Goal: Information Seeking & Learning: Learn about a topic

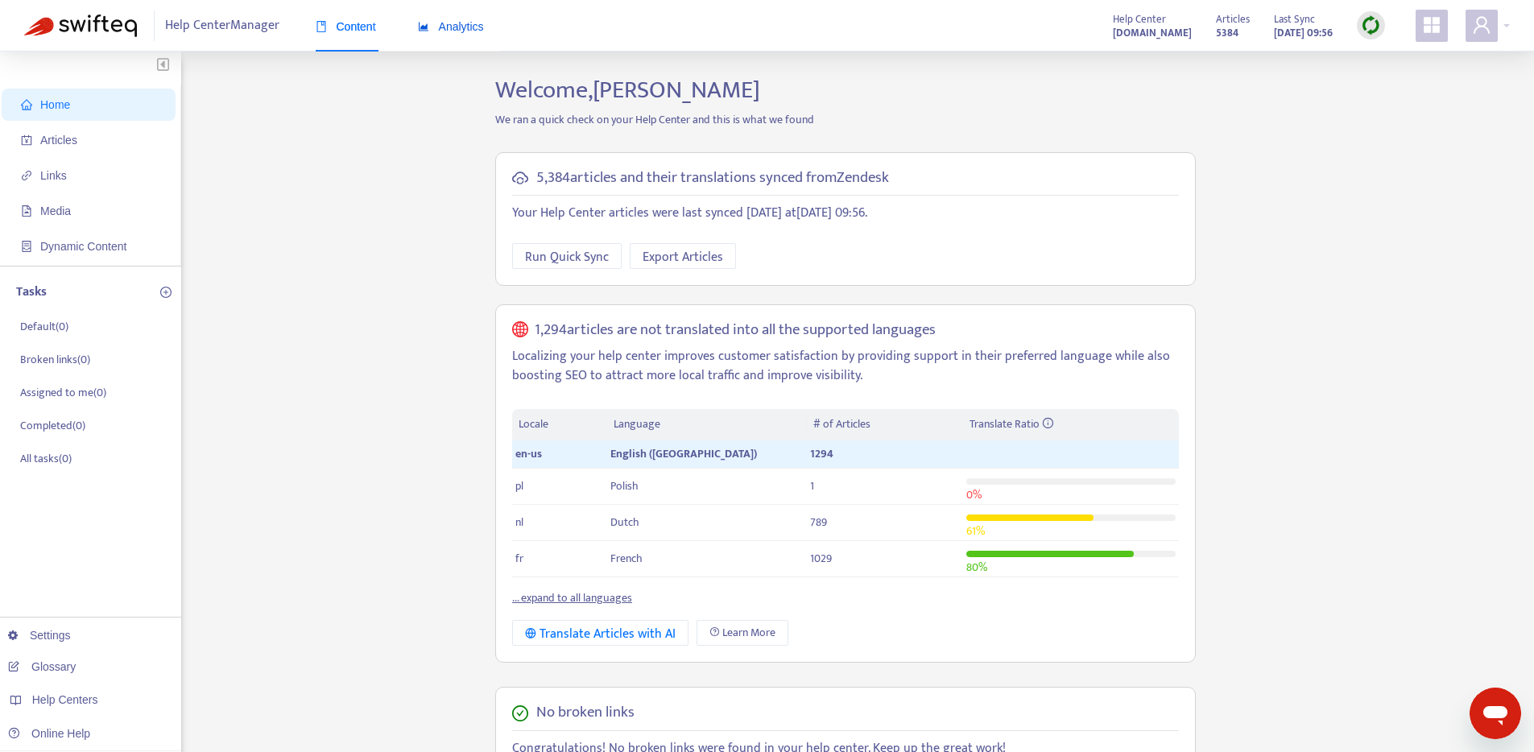
click at [467, 33] on span "Analytics" at bounding box center [451, 26] width 66 height 13
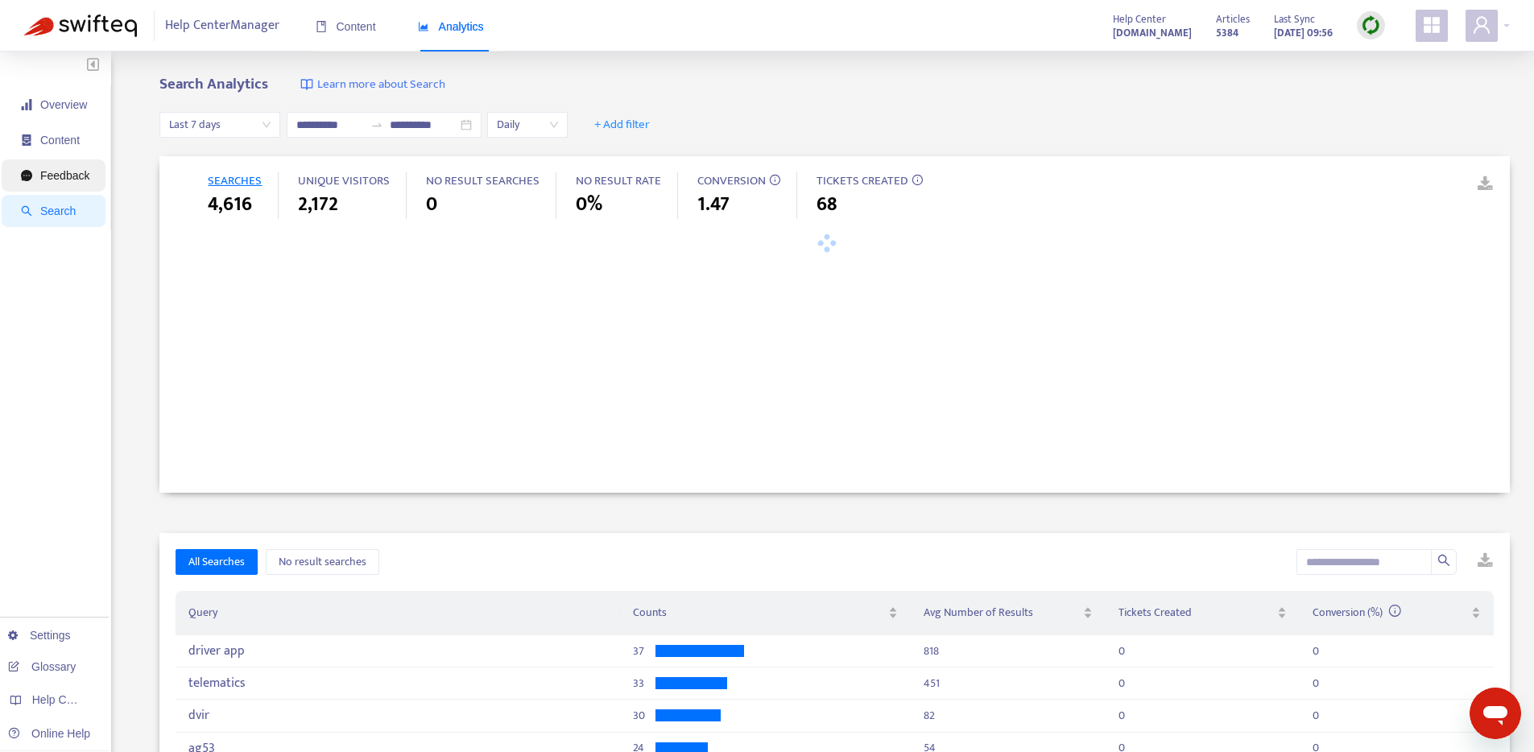
click at [82, 173] on span "Feedback" at bounding box center [64, 175] width 49 height 13
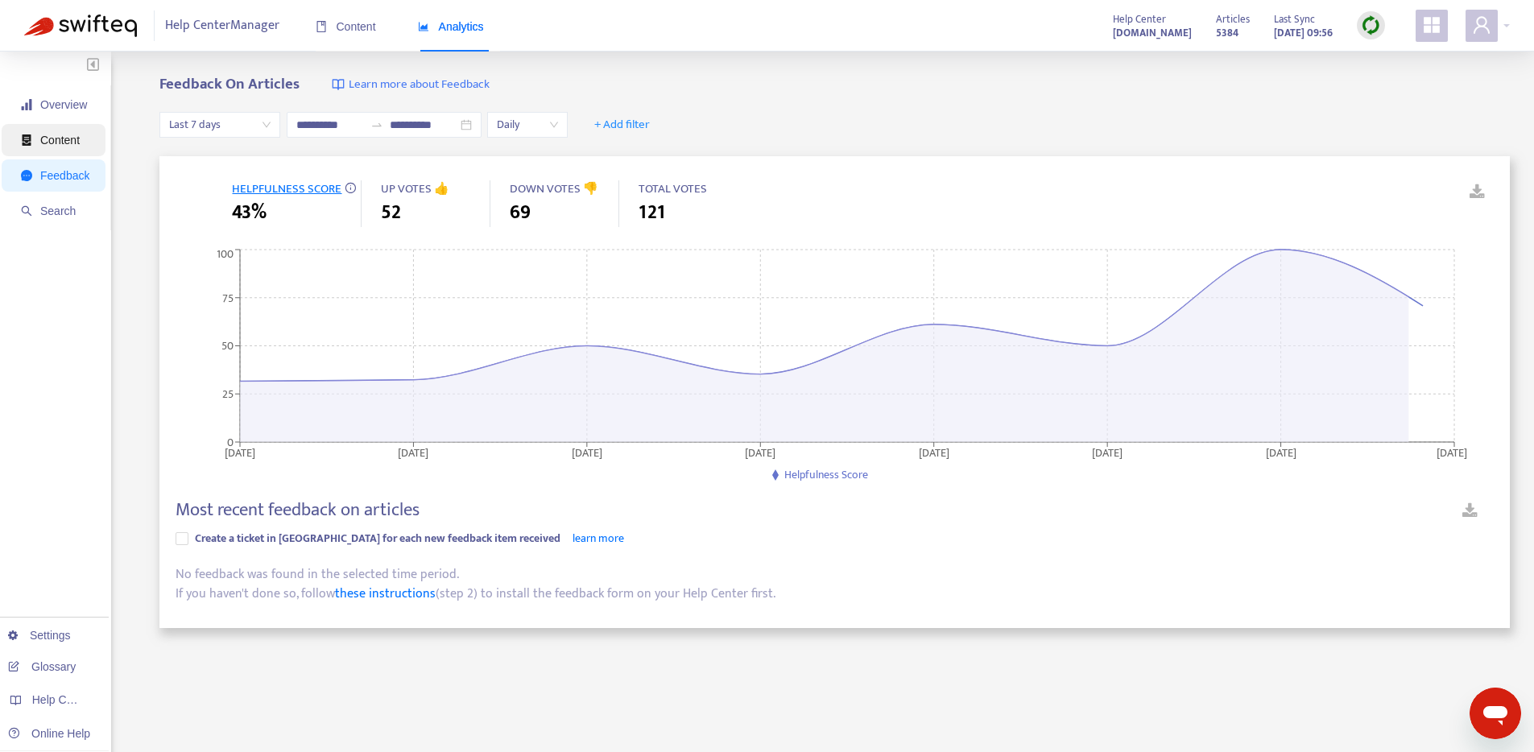
click at [96, 138] on li "Content" at bounding box center [54, 140] width 104 height 32
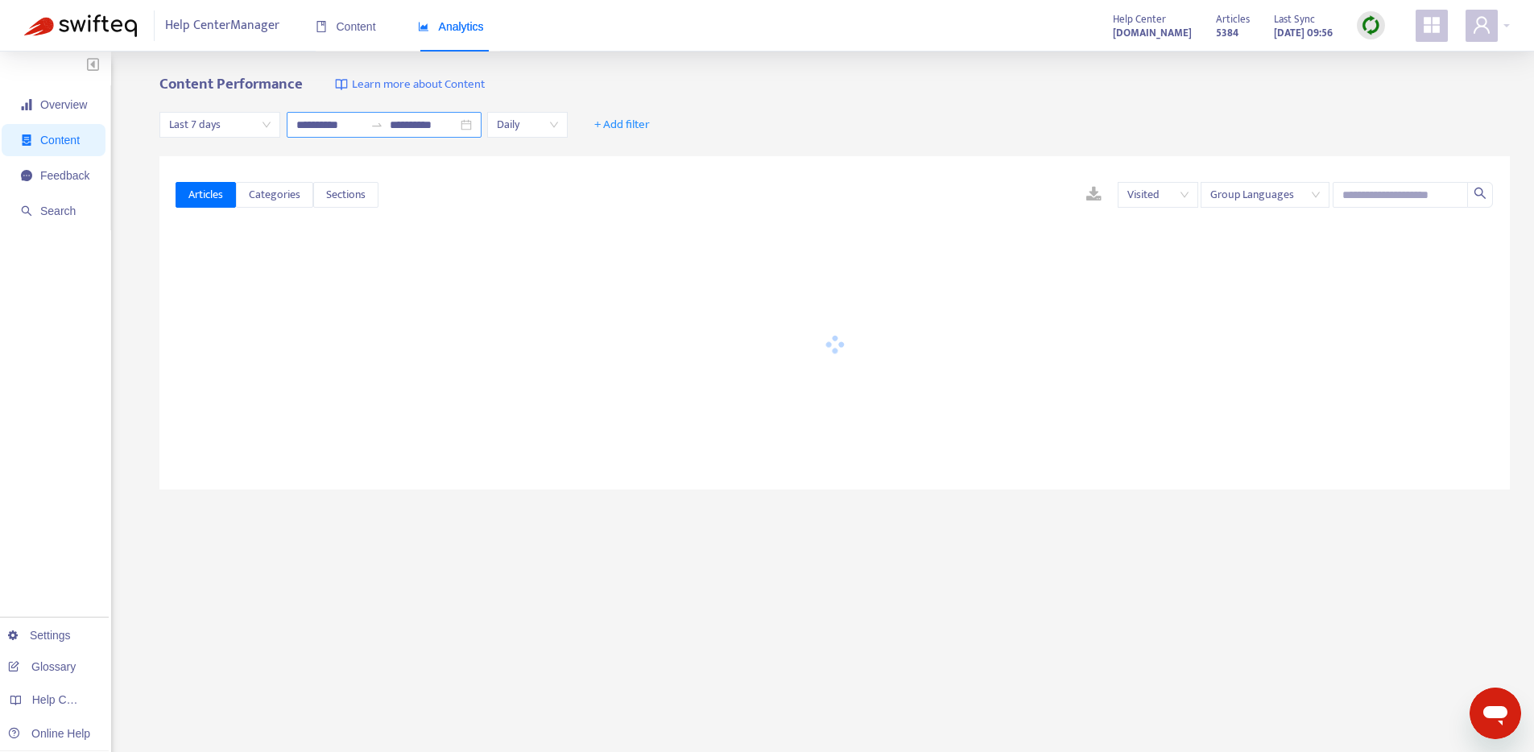
click at [476, 127] on div "**********" at bounding box center [384, 125] width 195 height 26
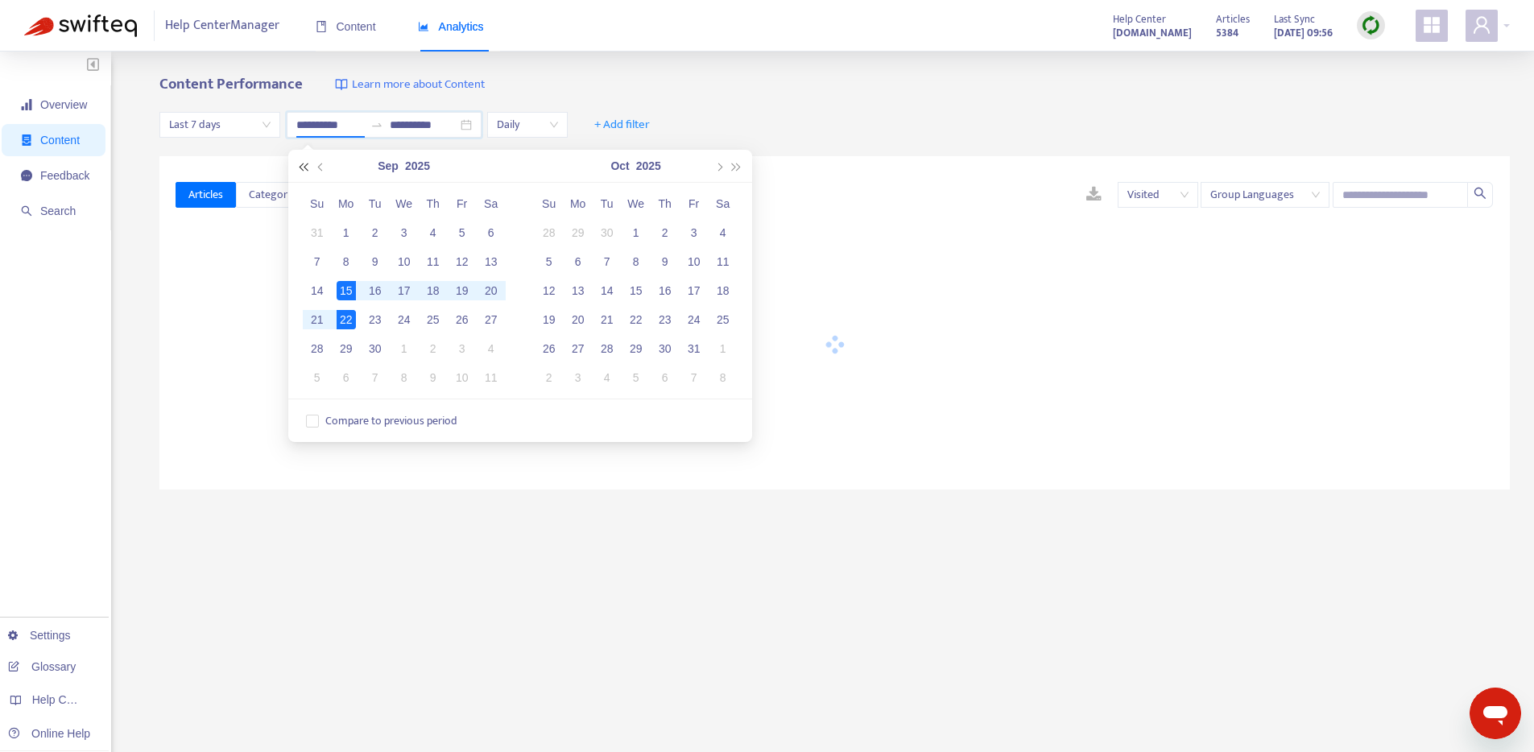
click at [304, 172] on button "button" at bounding box center [304, 166] width 18 height 32
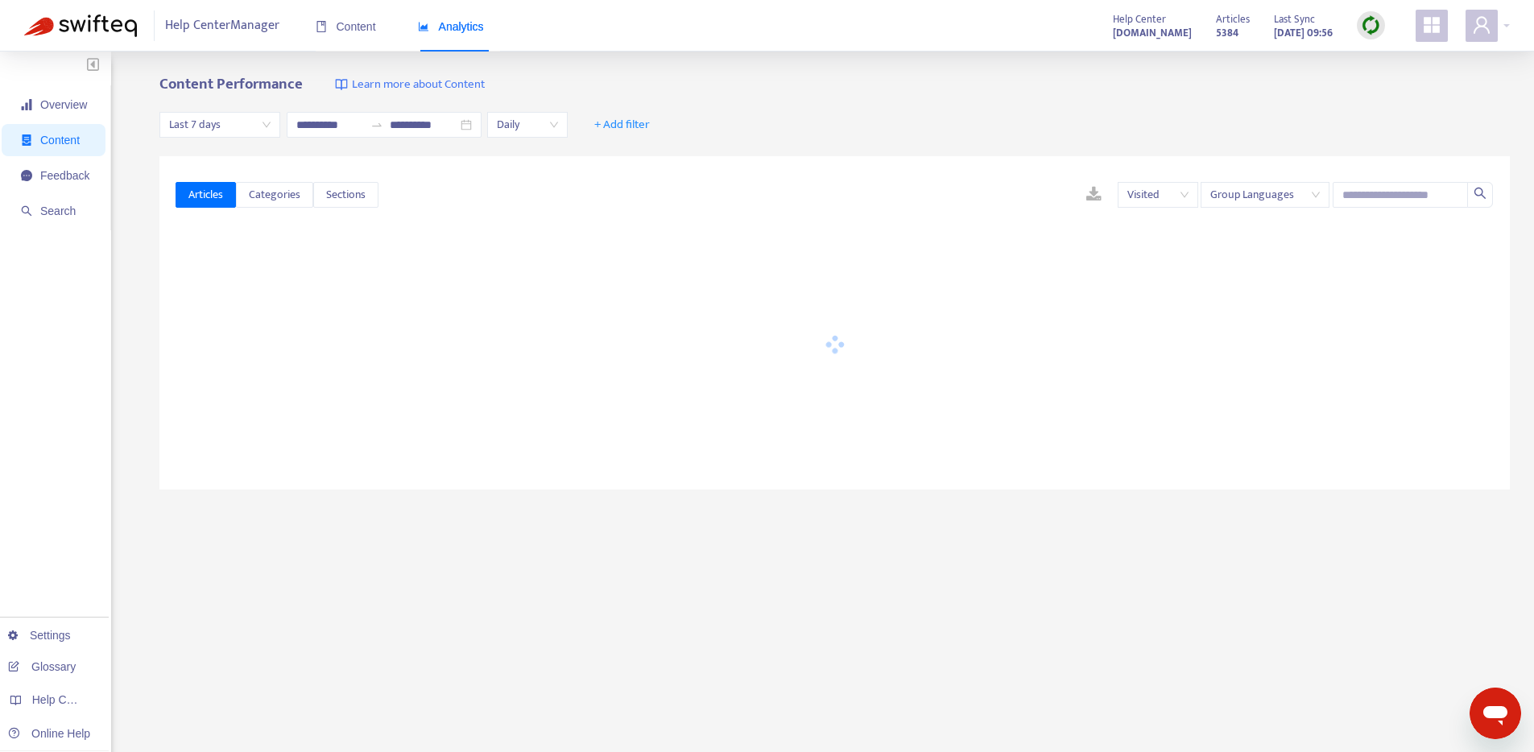
click at [813, 139] on div "**********" at bounding box center [834, 125] width 1351 height 62
click at [263, 128] on span "Last 7 days" at bounding box center [219, 125] width 101 height 24
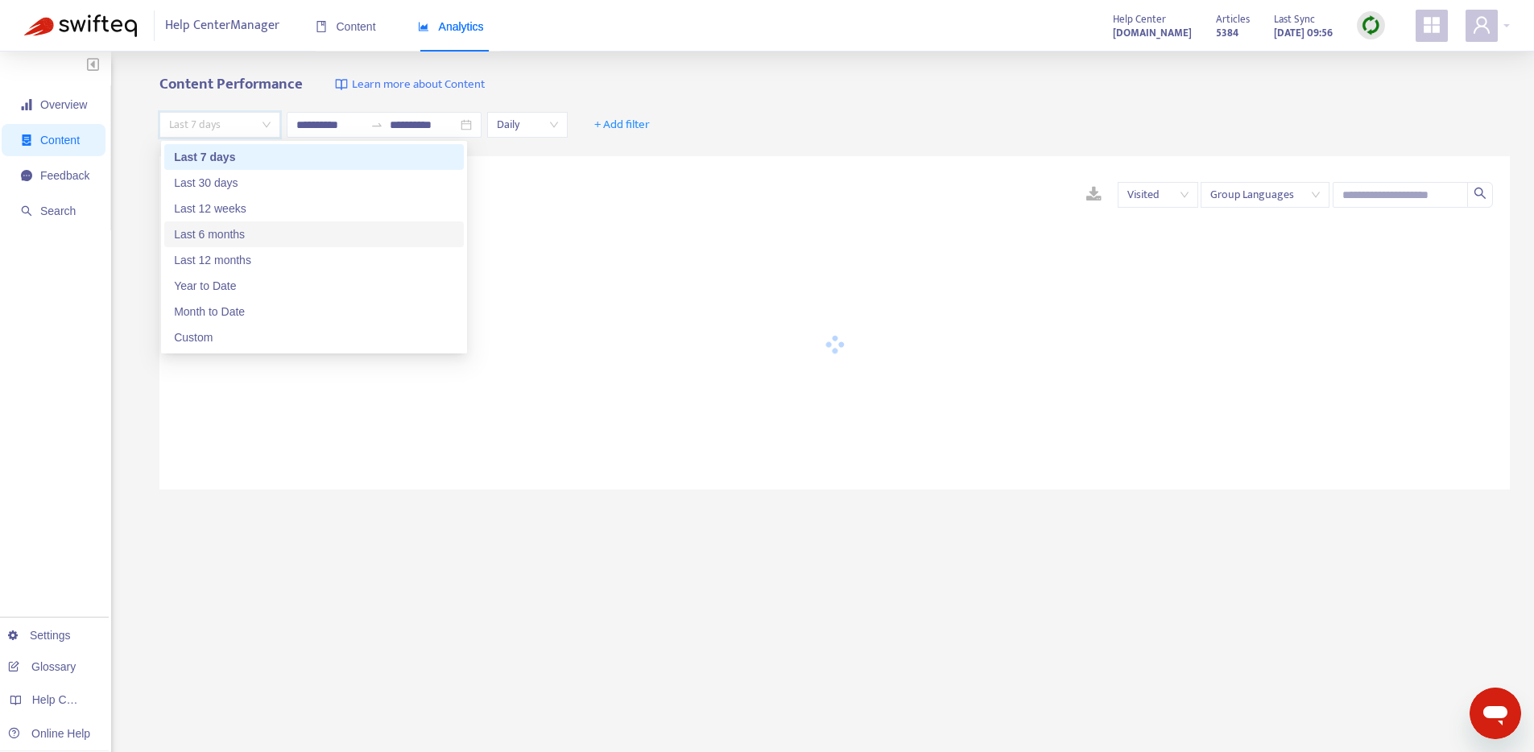
click at [253, 242] on div "Last 6 months" at bounding box center [314, 235] width 280 height 18
type input "**********"
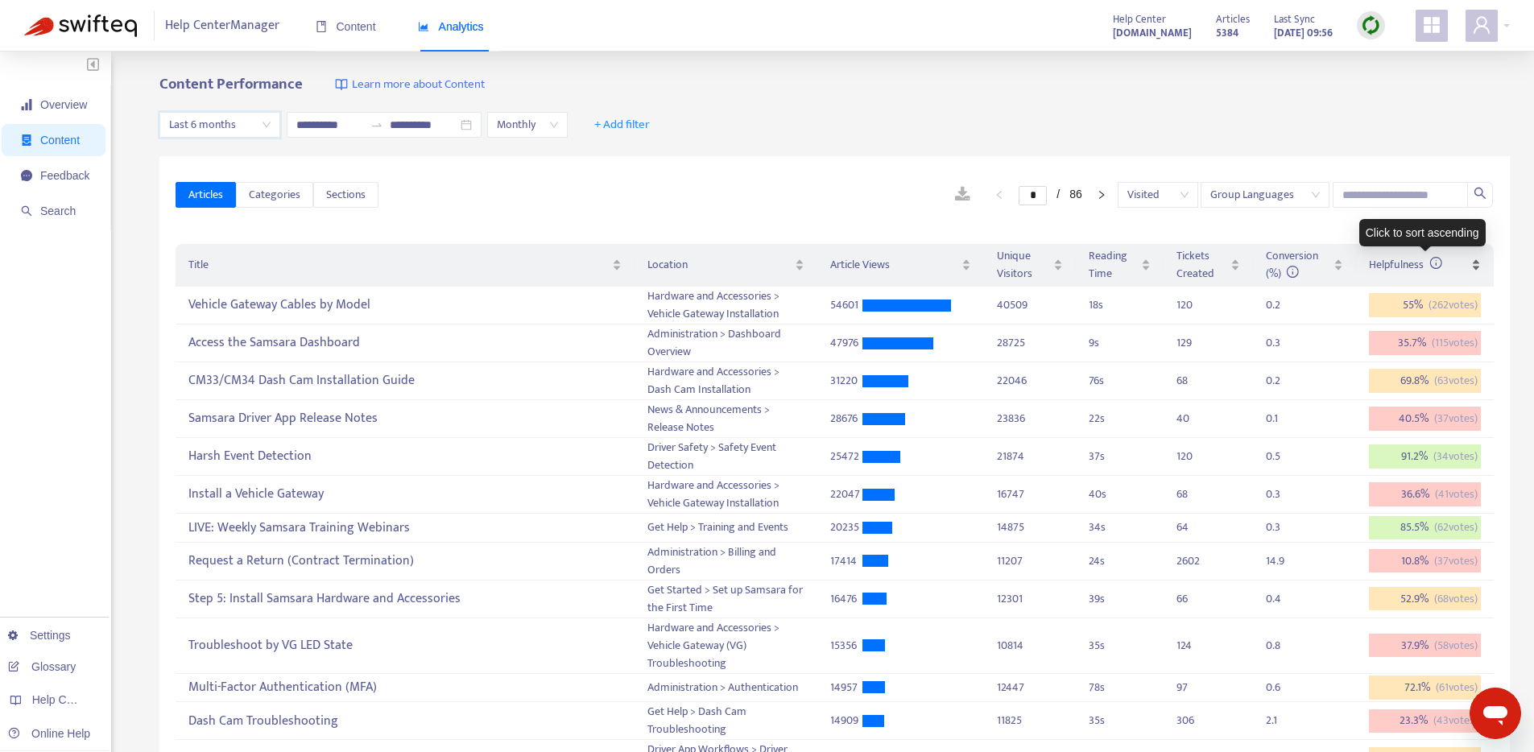
click at [1404, 269] on span "Helpfulness" at bounding box center [1405, 264] width 73 height 19
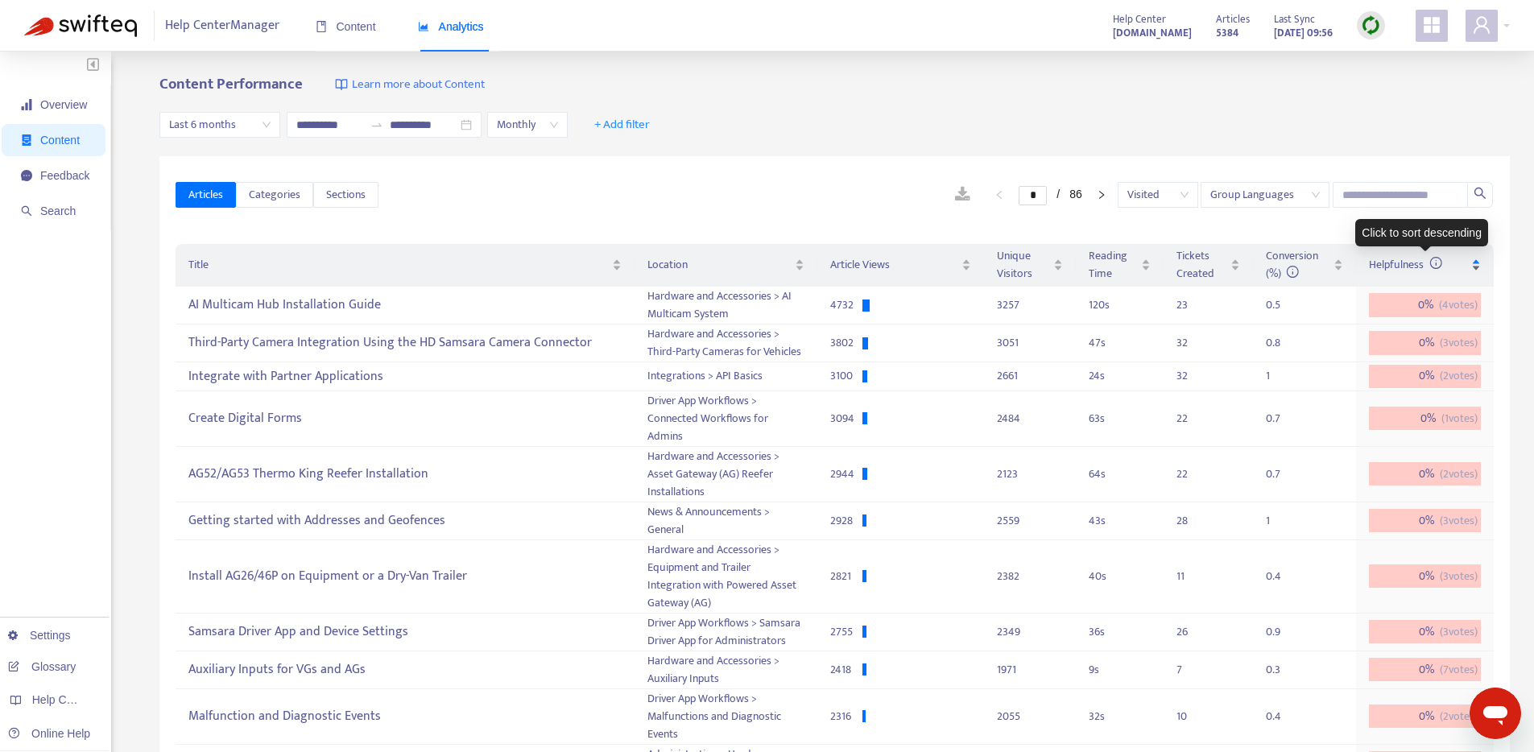
click at [1404, 269] on span "Helpfulness" at bounding box center [1405, 264] width 73 height 19
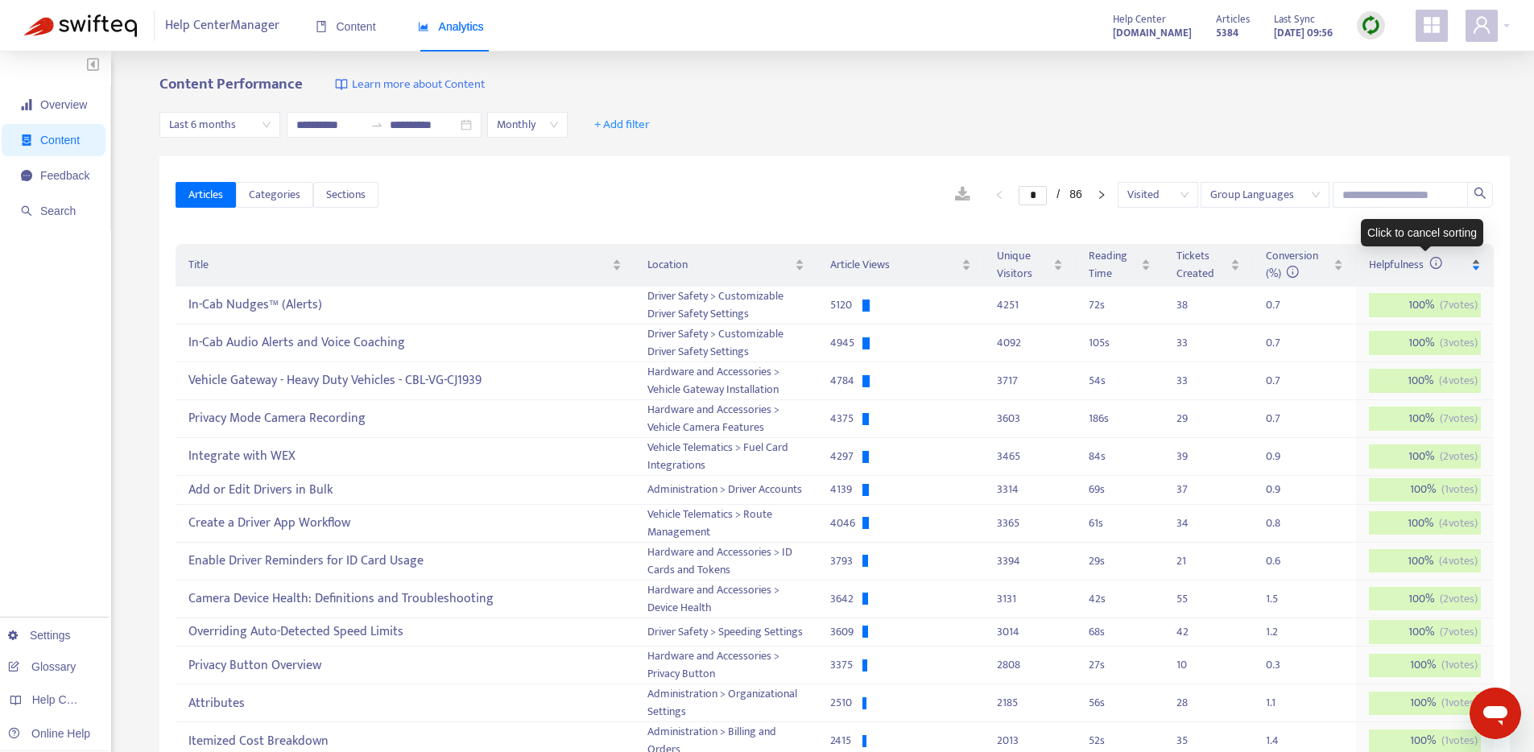
click at [1404, 269] on span "Helpfulness" at bounding box center [1405, 264] width 73 height 19
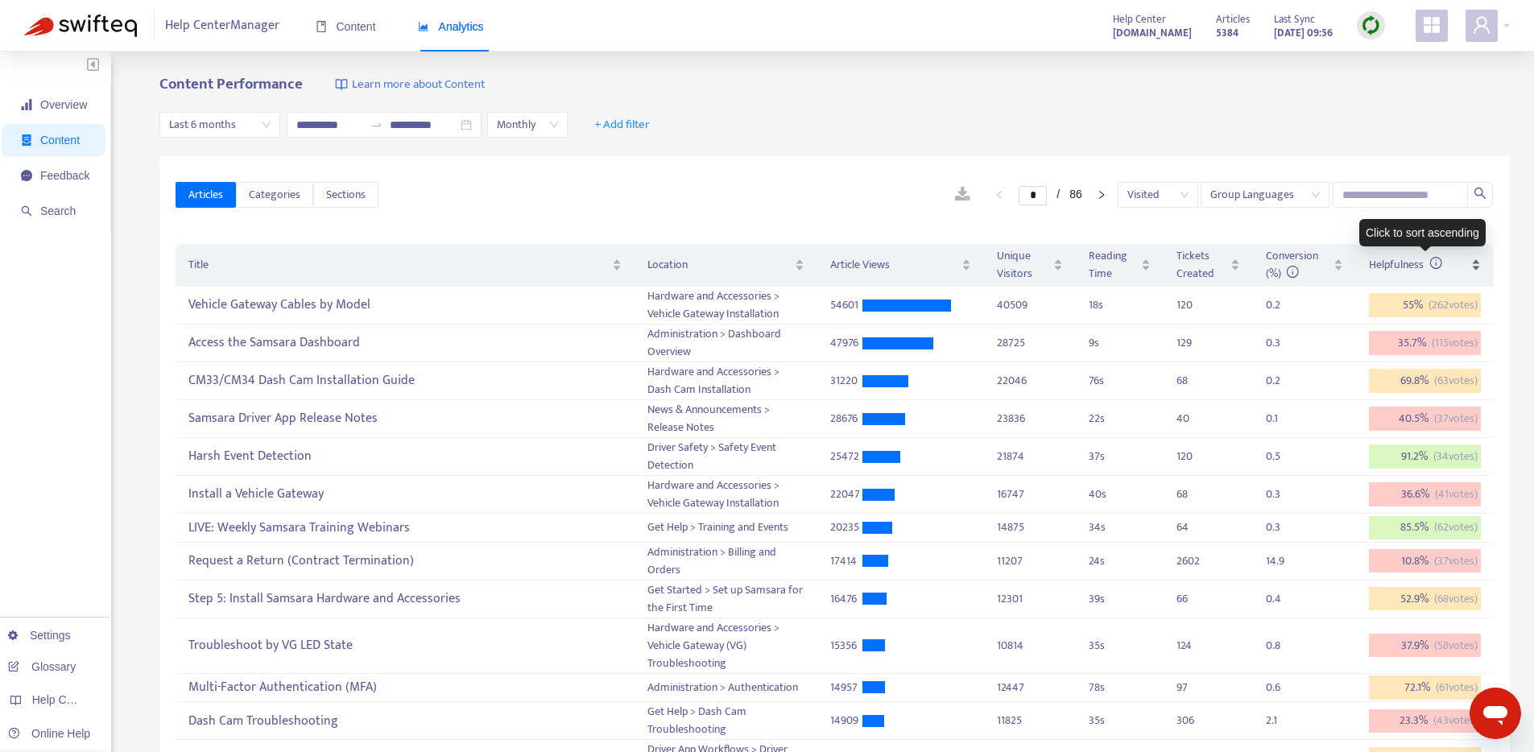
click at [1411, 274] on div "Helpfulness" at bounding box center [1425, 265] width 112 height 18
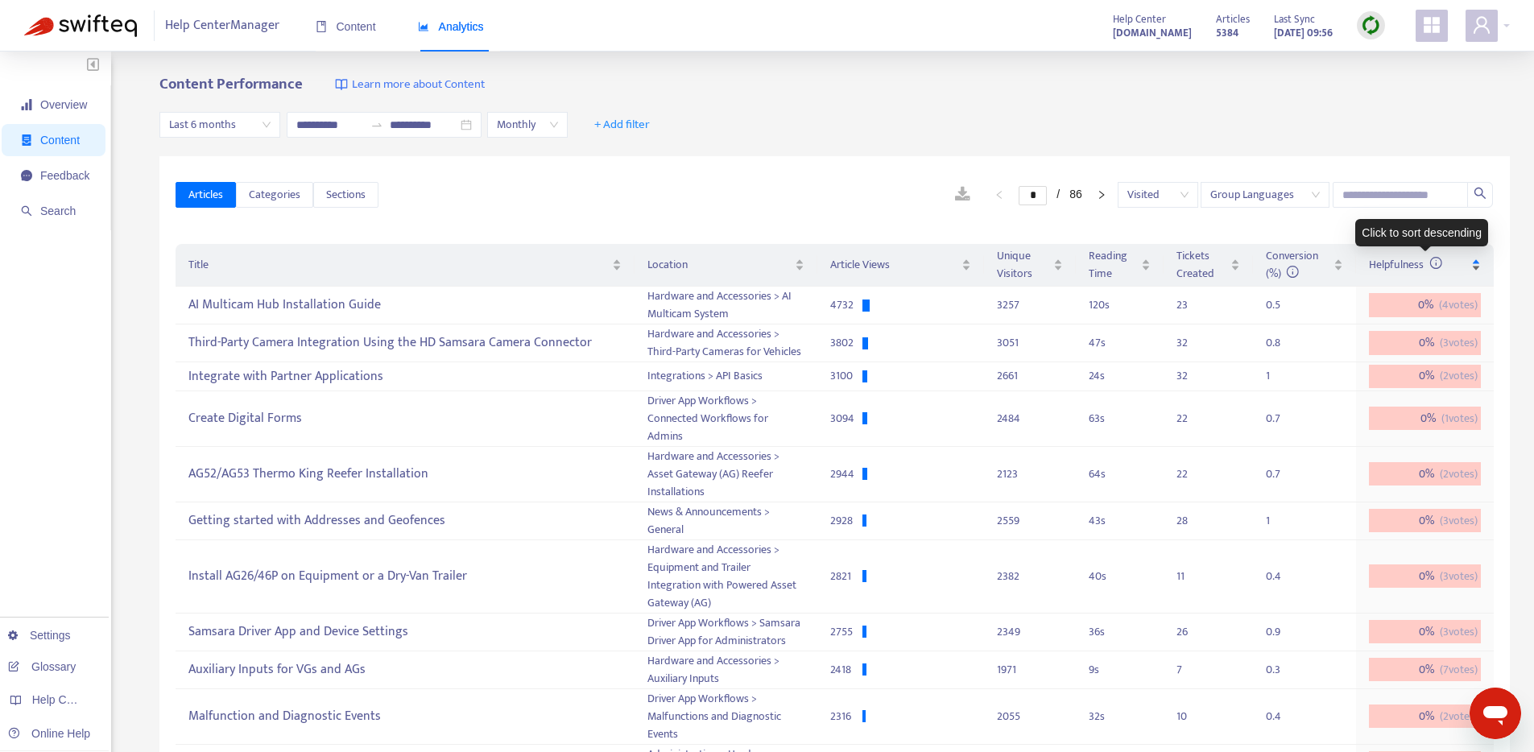
click at [1409, 271] on span "Helpfulness" at bounding box center [1405, 264] width 73 height 19
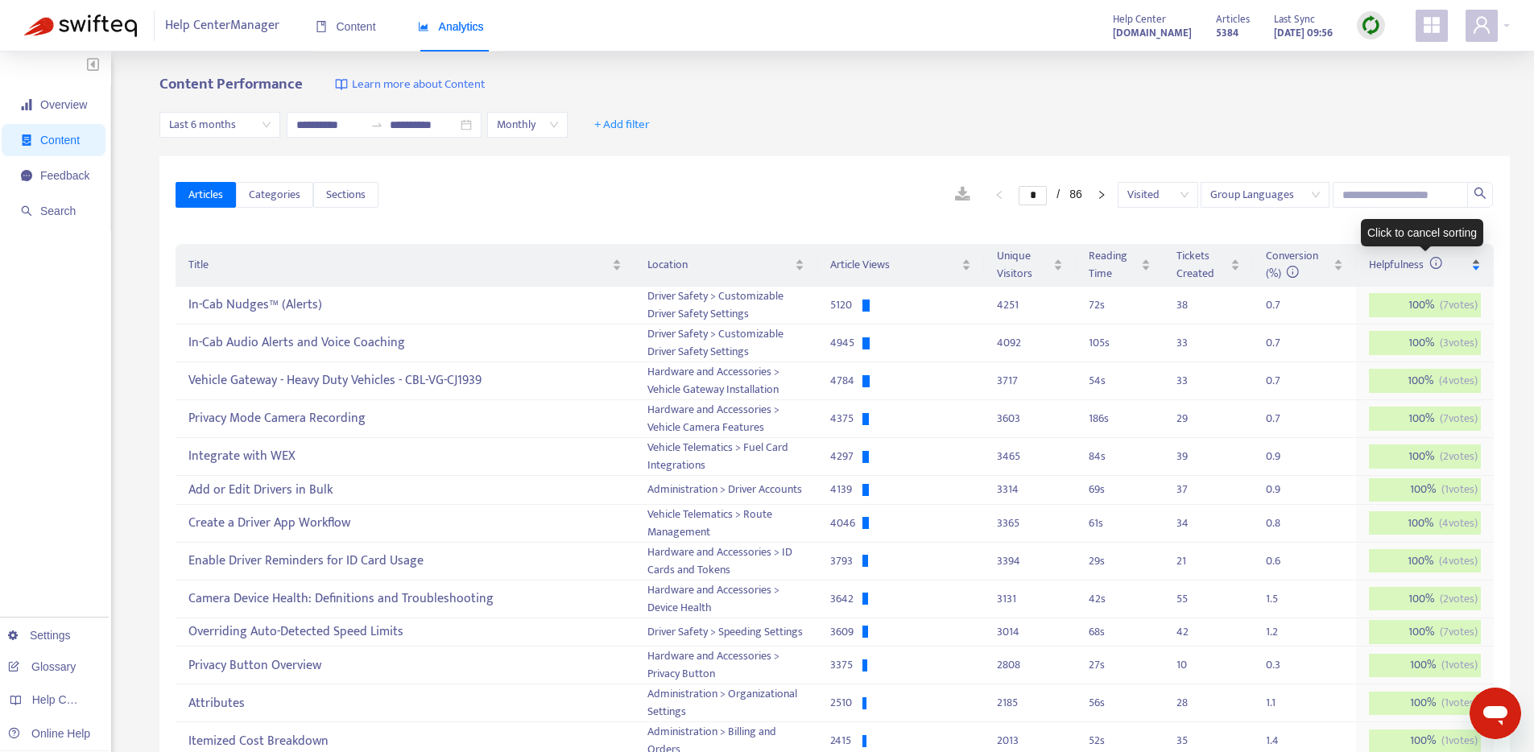
click at [1409, 271] on span "Helpfulness" at bounding box center [1405, 264] width 73 height 19
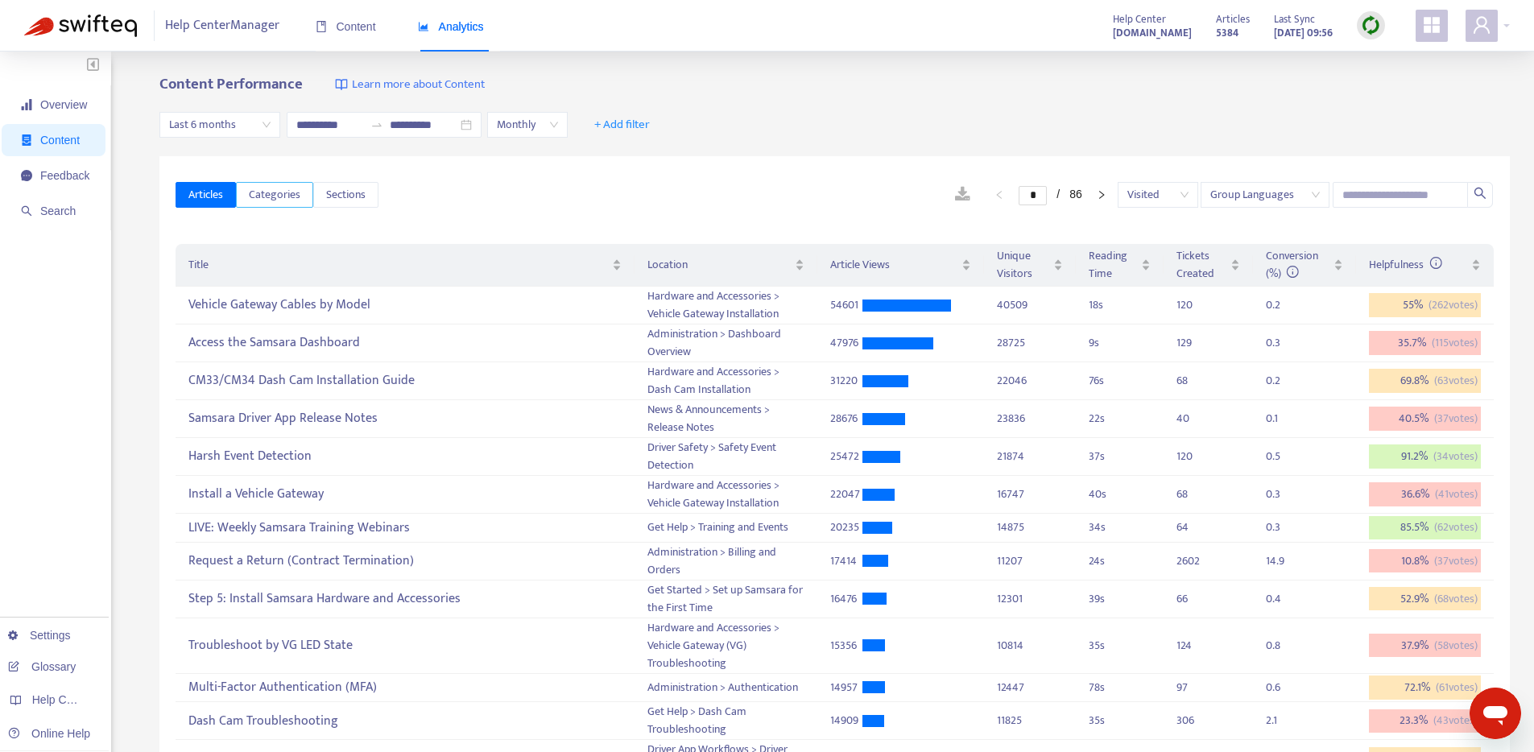
click at [292, 197] on span "Categories" at bounding box center [275, 195] width 52 height 18
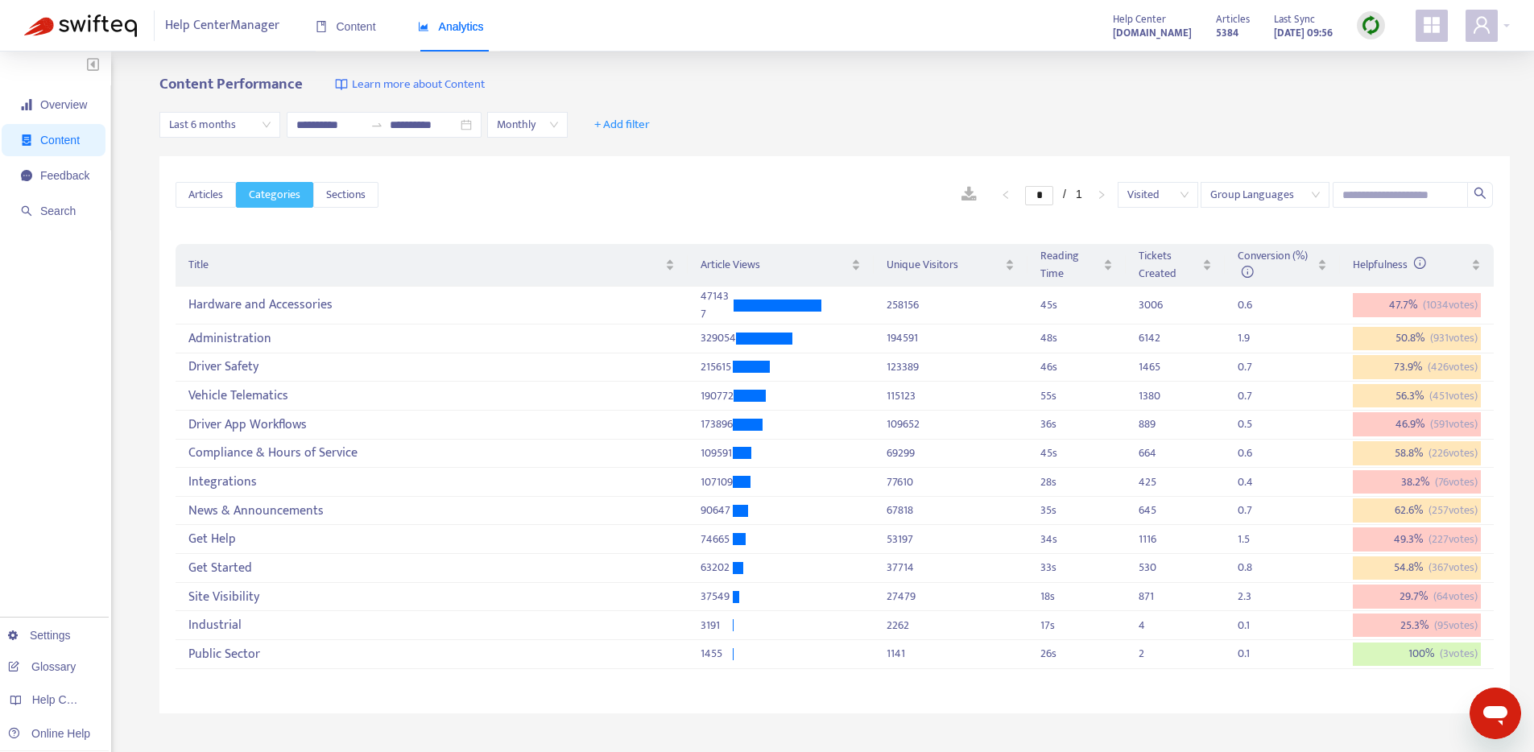
click at [249, 192] on button "Categories" at bounding box center [274, 195] width 77 height 26
click at [217, 197] on span "Articles" at bounding box center [205, 195] width 35 height 18
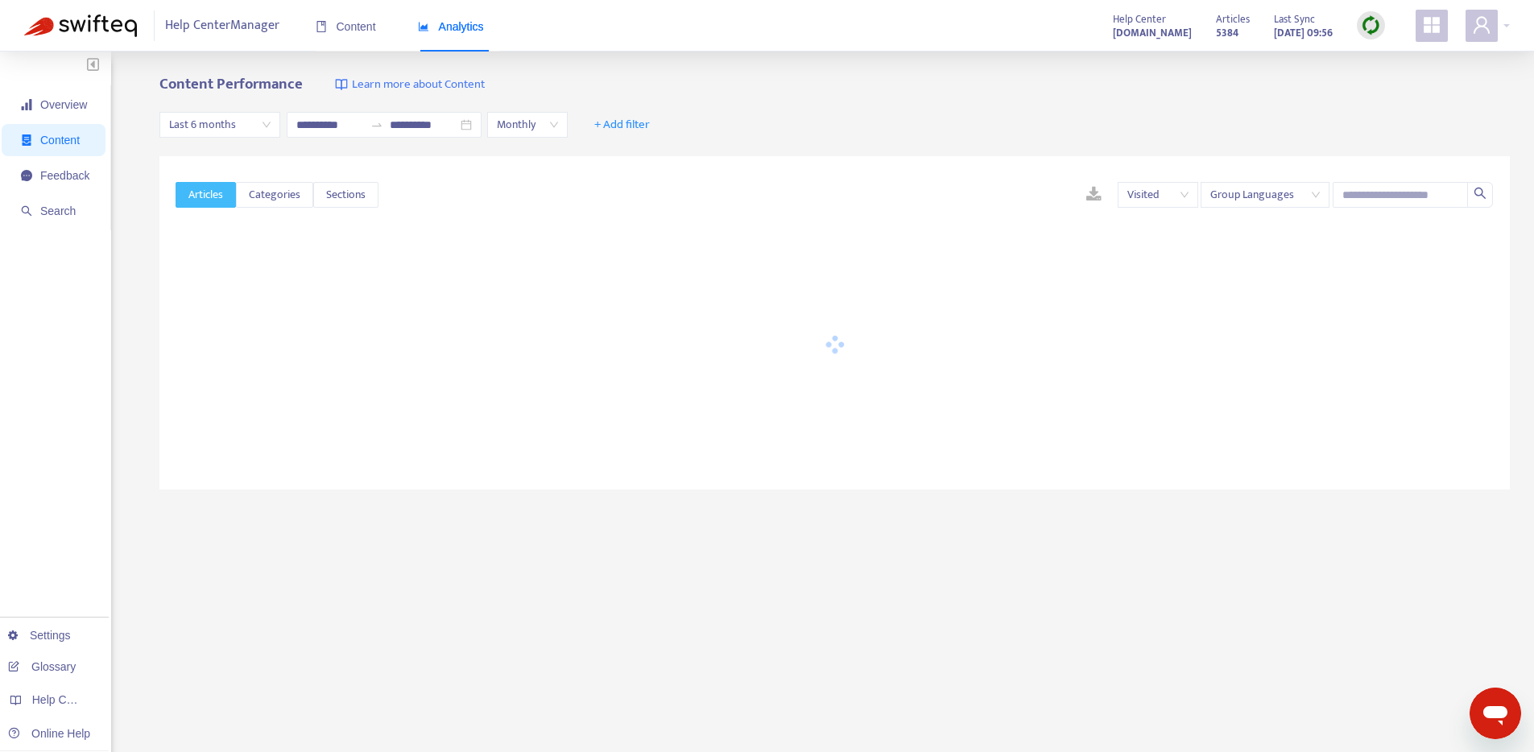
click at [205, 194] on span "Articles" at bounding box center [205, 195] width 35 height 18
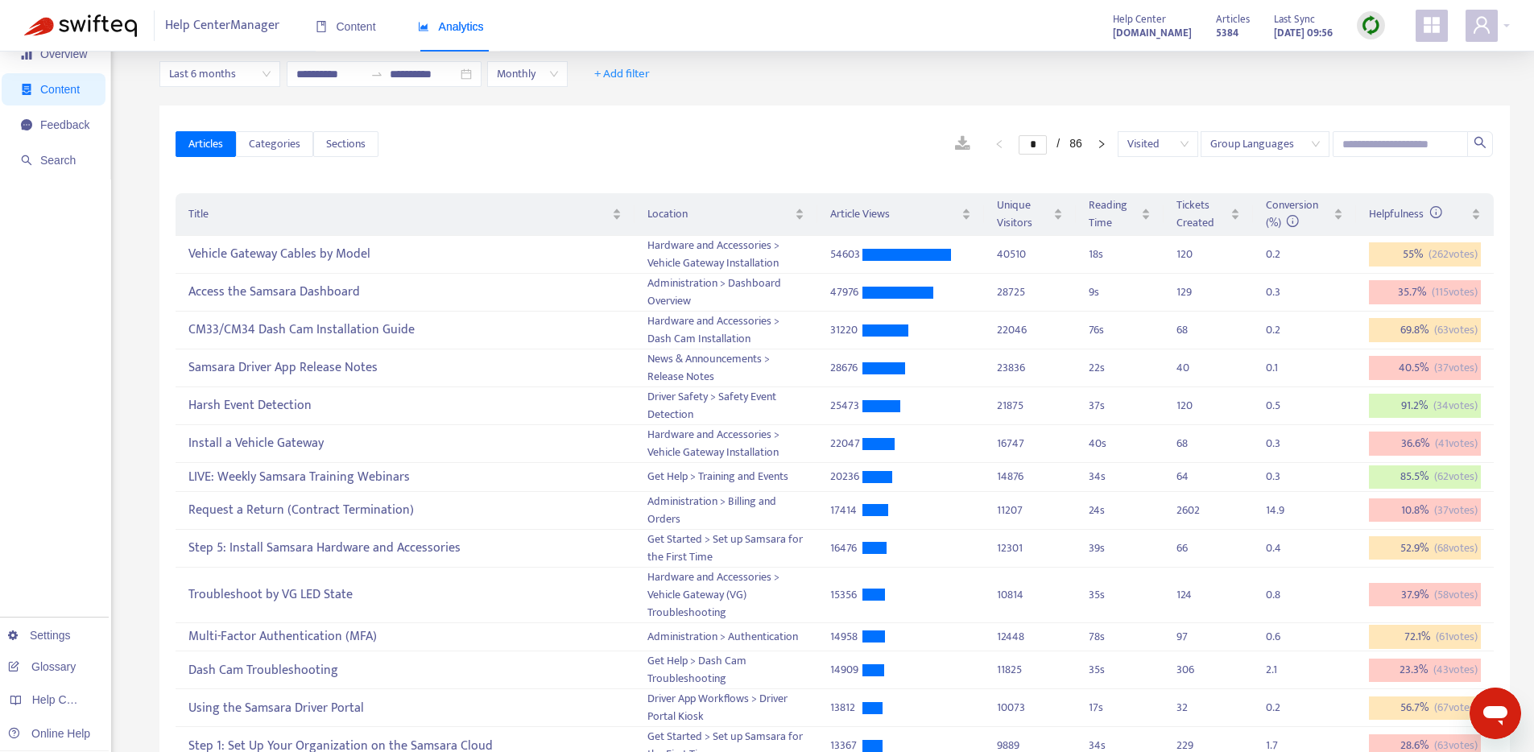
scroll to position [97, 0]
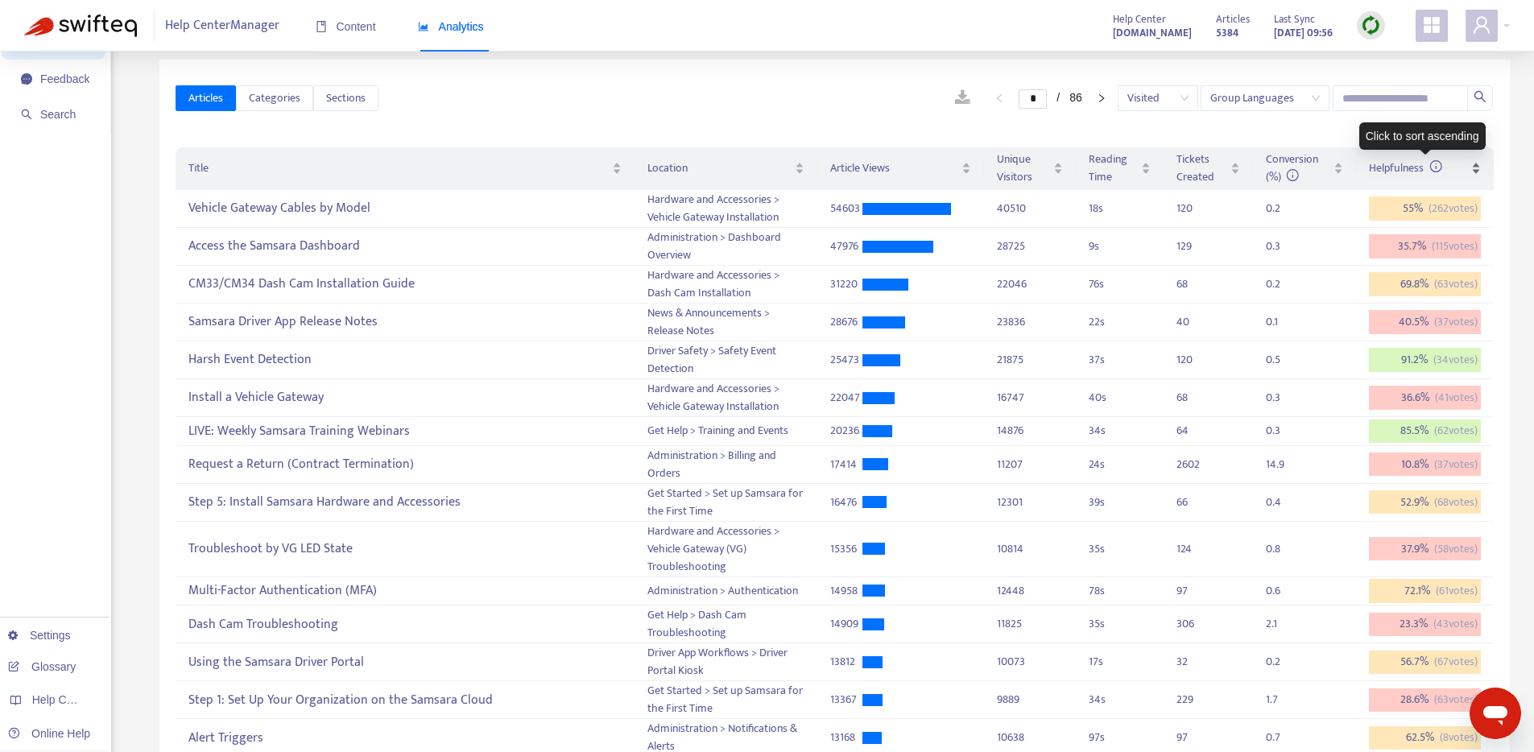
click at [1397, 167] on span "Helpfulness" at bounding box center [1405, 168] width 73 height 19
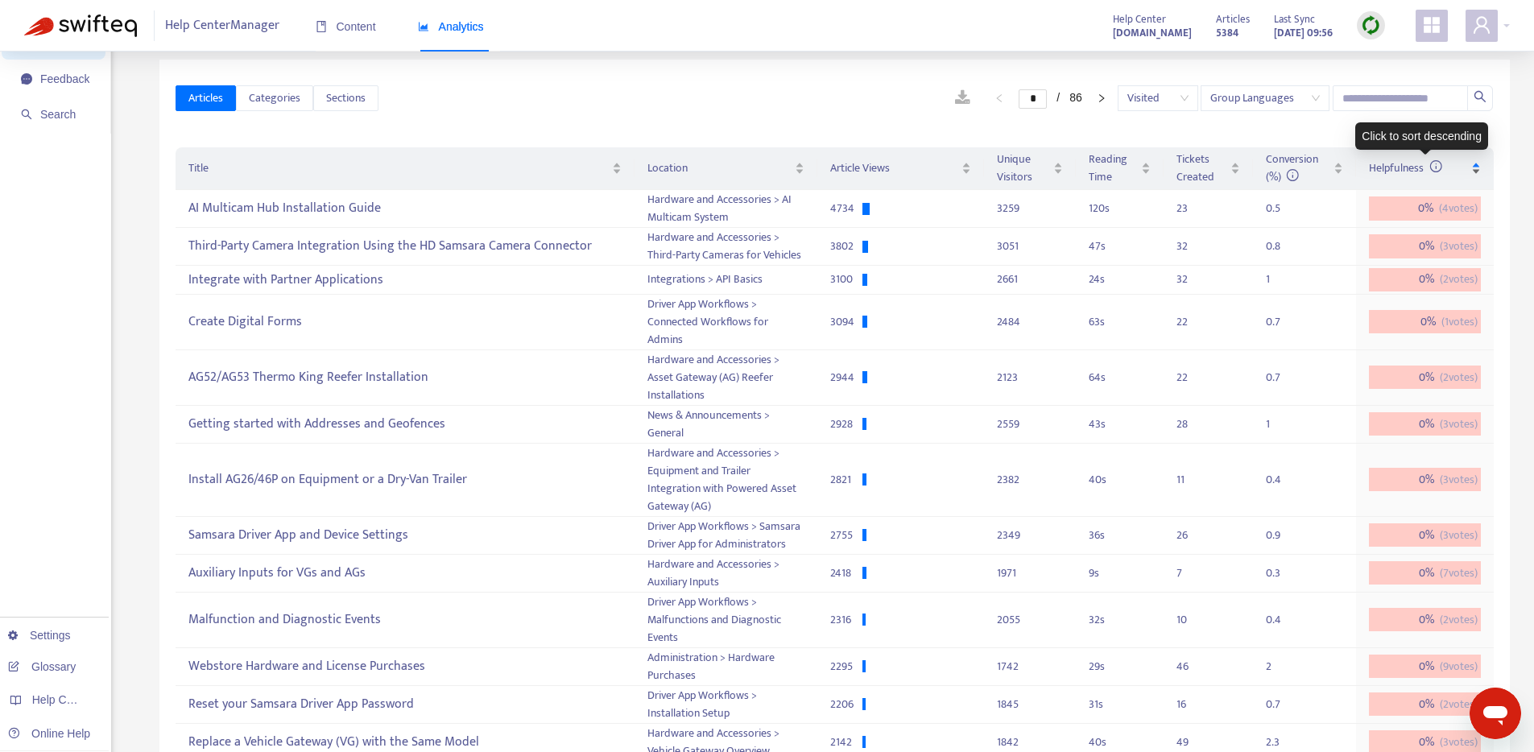
click at [1397, 167] on span "Helpfulness" at bounding box center [1405, 168] width 73 height 19
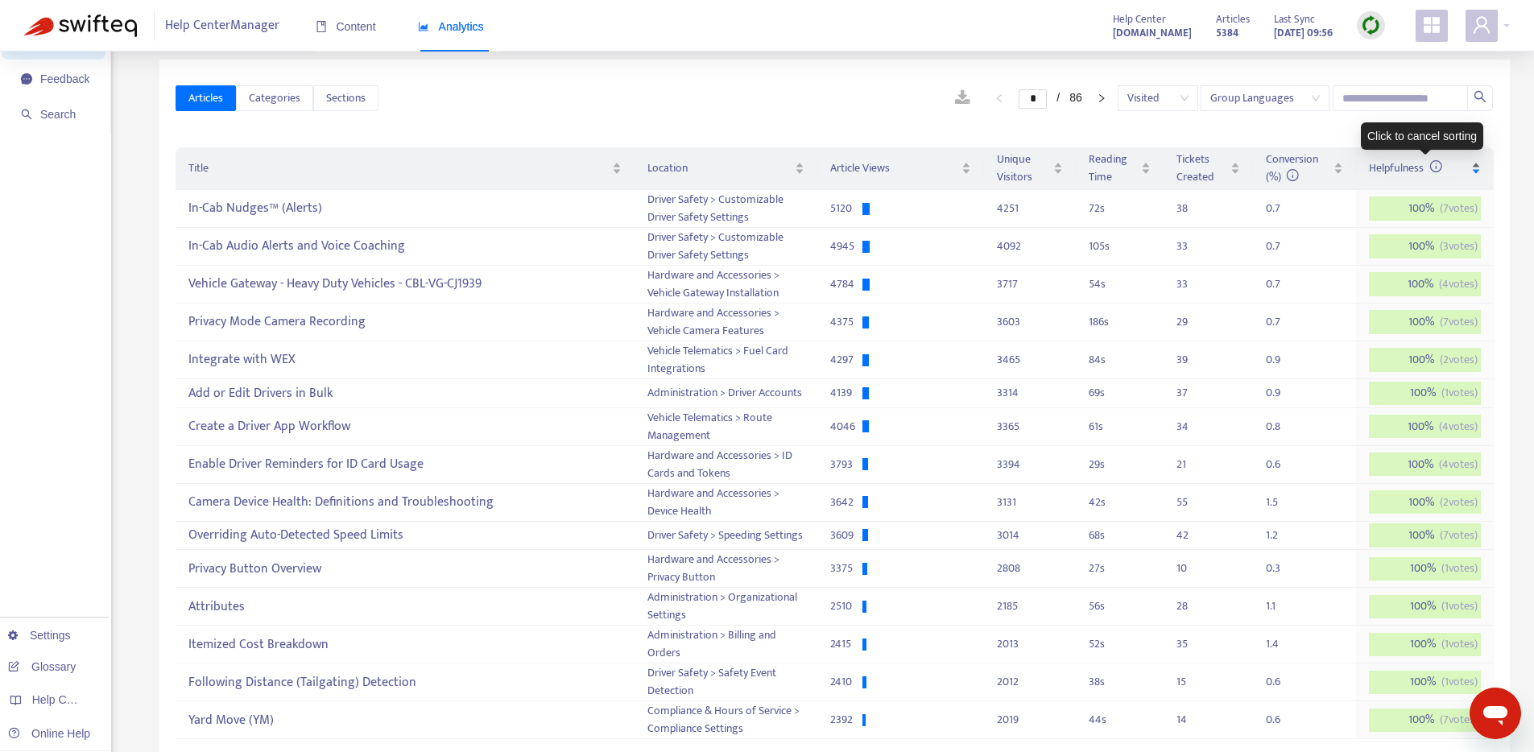
click at [1397, 167] on span "Helpfulness" at bounding box center [1405, 168] width 73 height 19
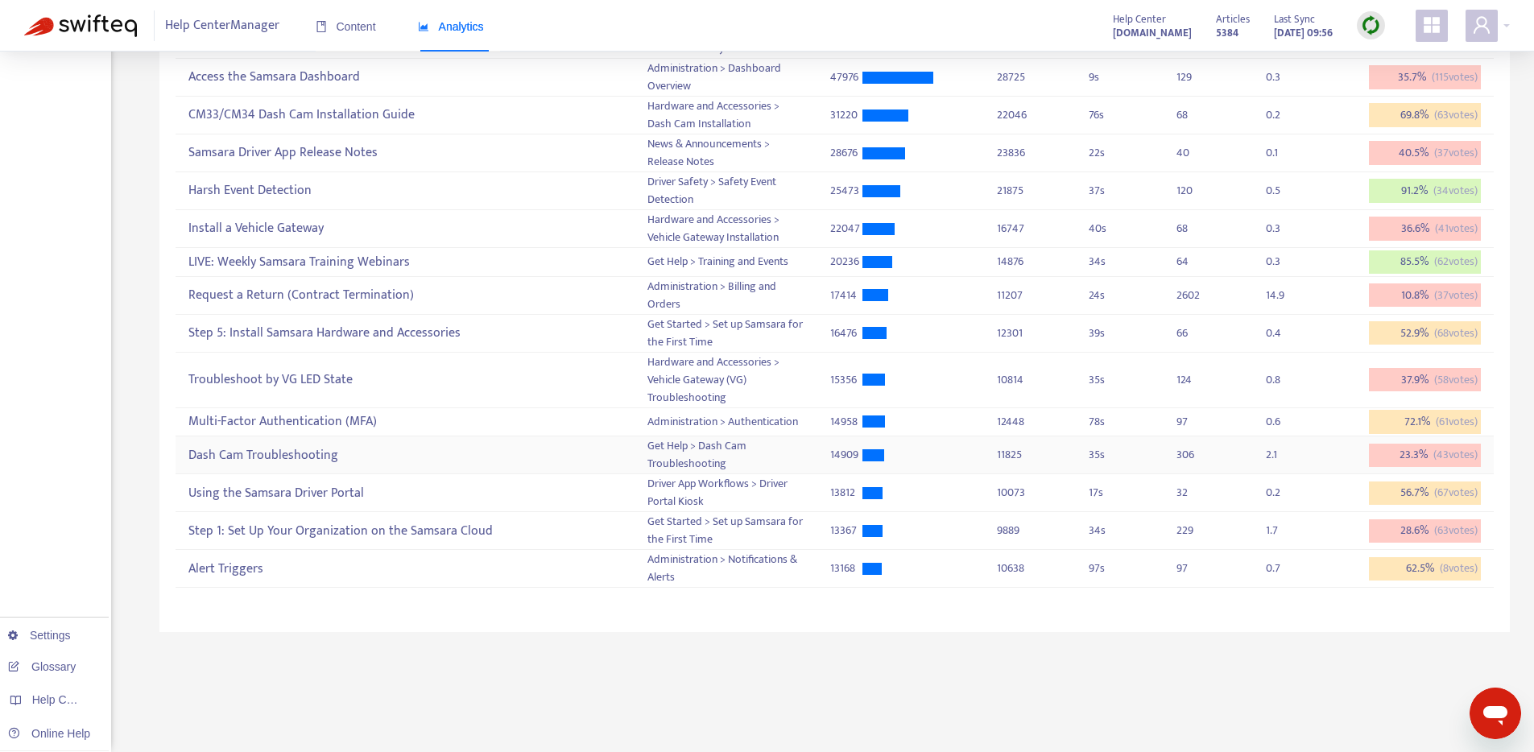
scroll to position [72, 0]
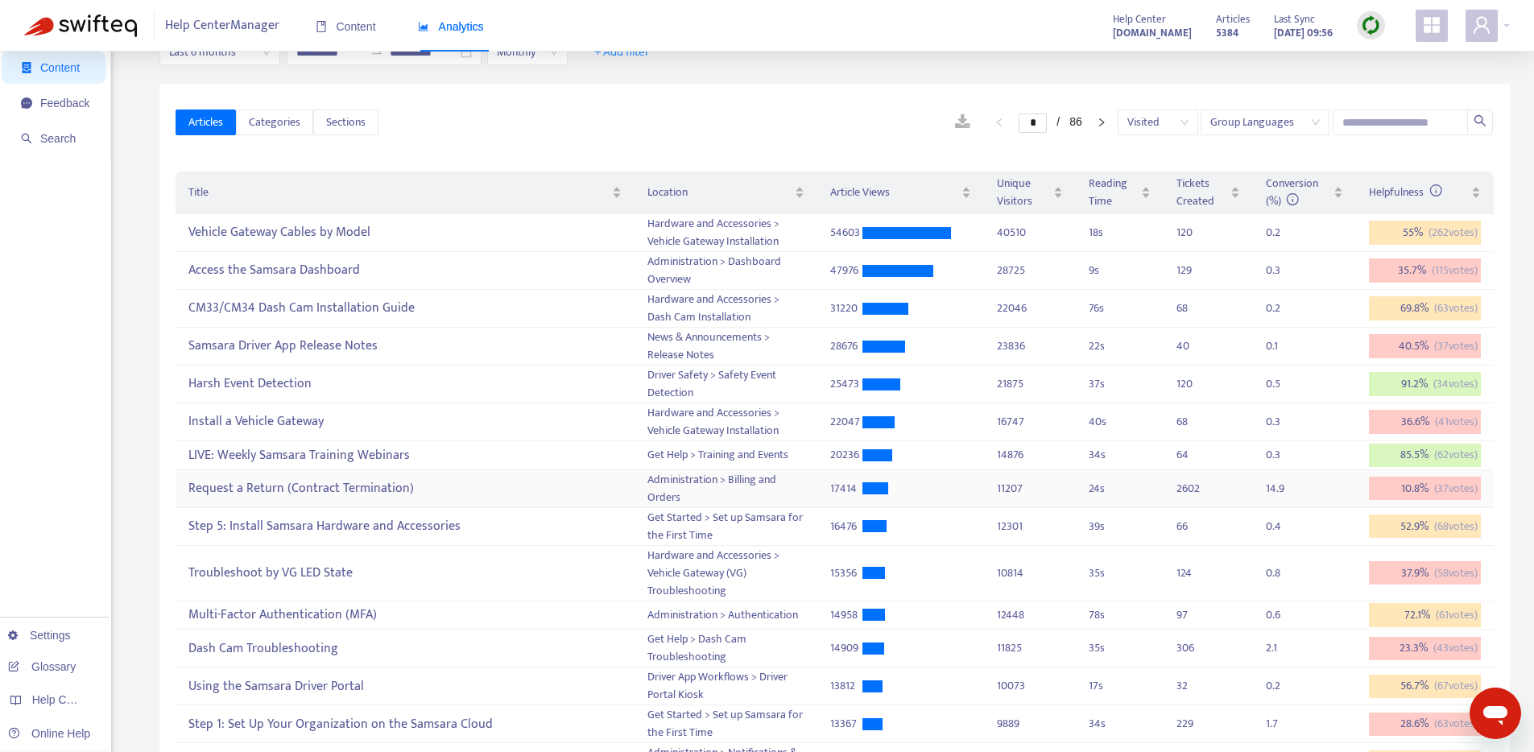
click at [391, 487] on div "Request a Return (Contract Termination)" at bounding box center [404, 488] width 432 height 27
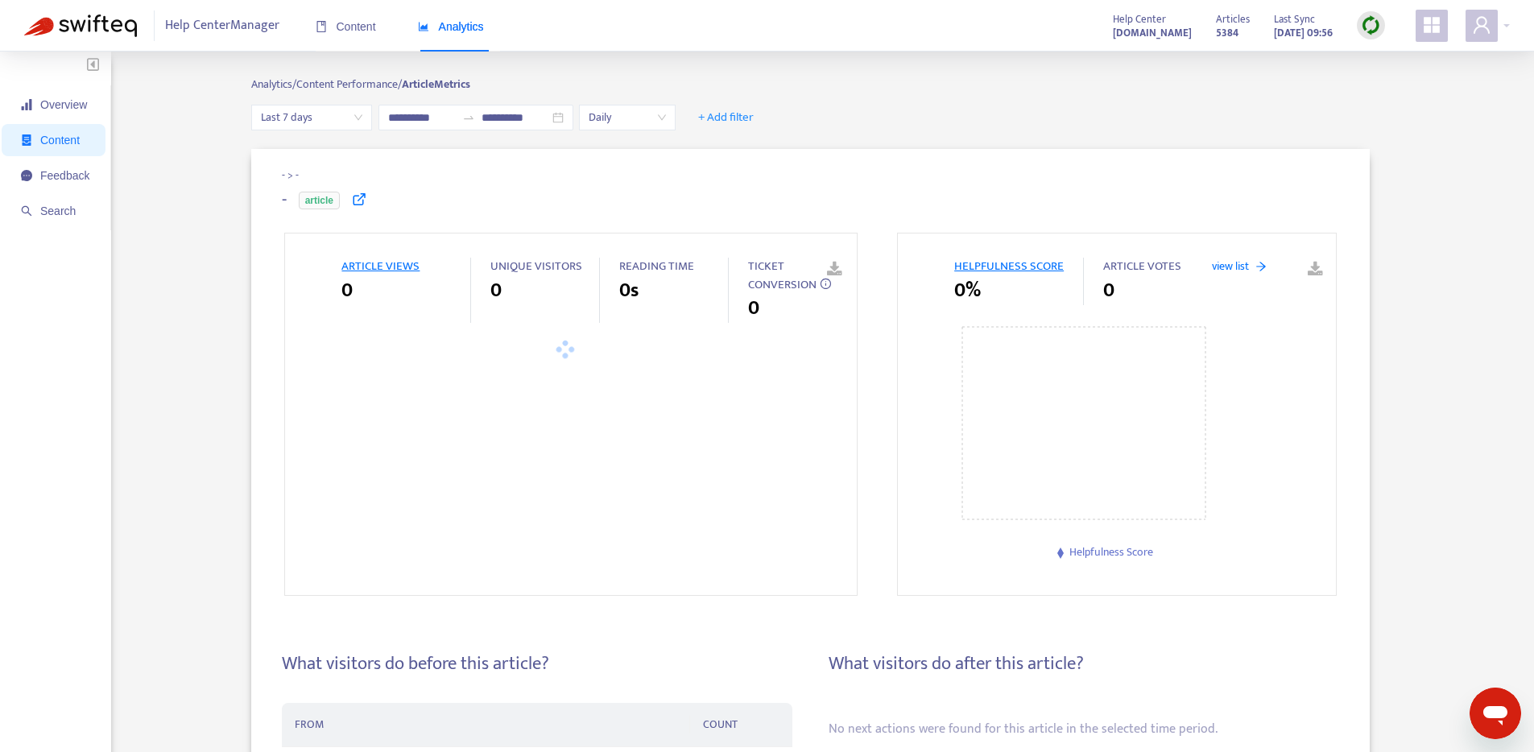
type input "**********"
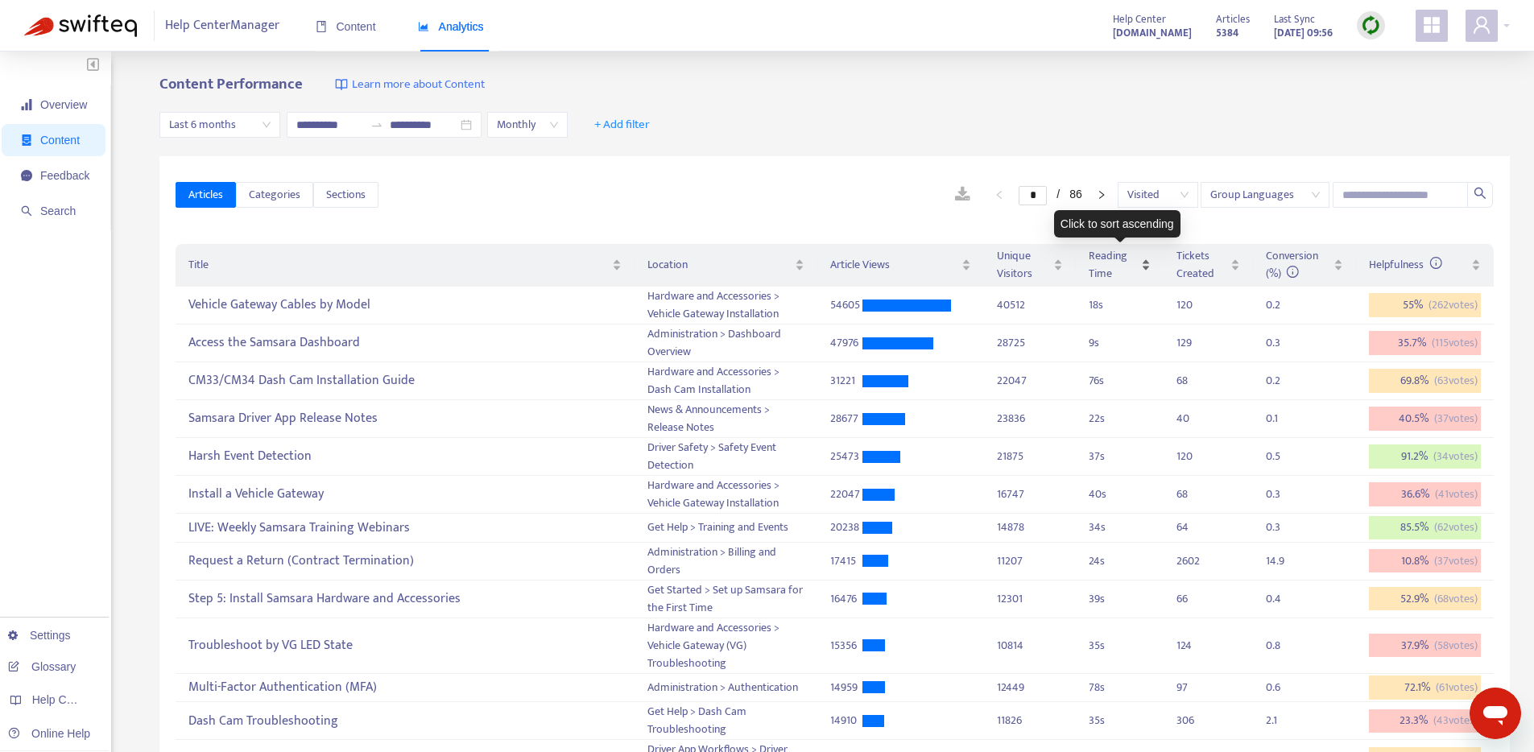
click at [1100, 268] on span "Reading Time" at bounding box center [1113, 264] width 49 height 35
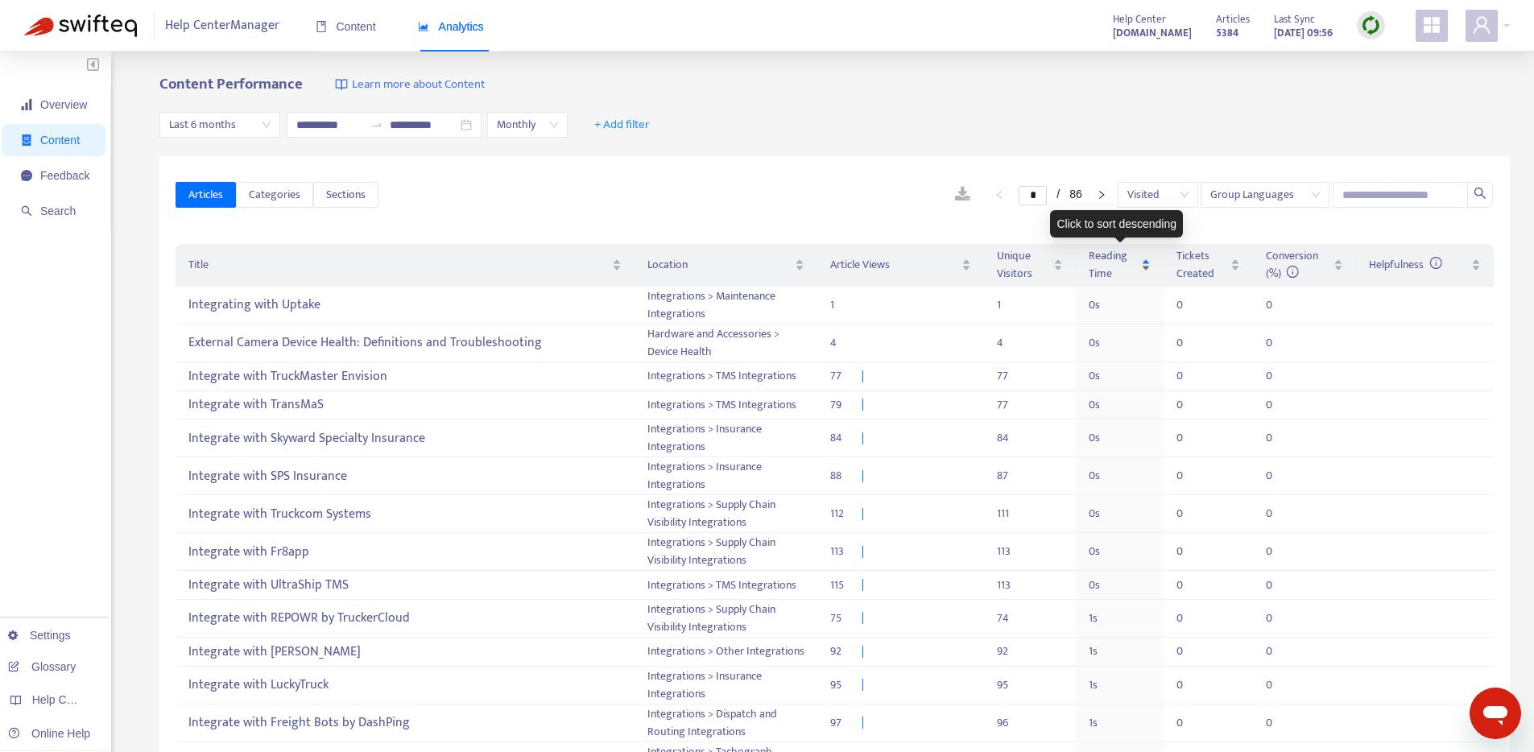
click at [1104, 264] on span "Reading Time" at bounding box center [1113, 264] width 49 height 35
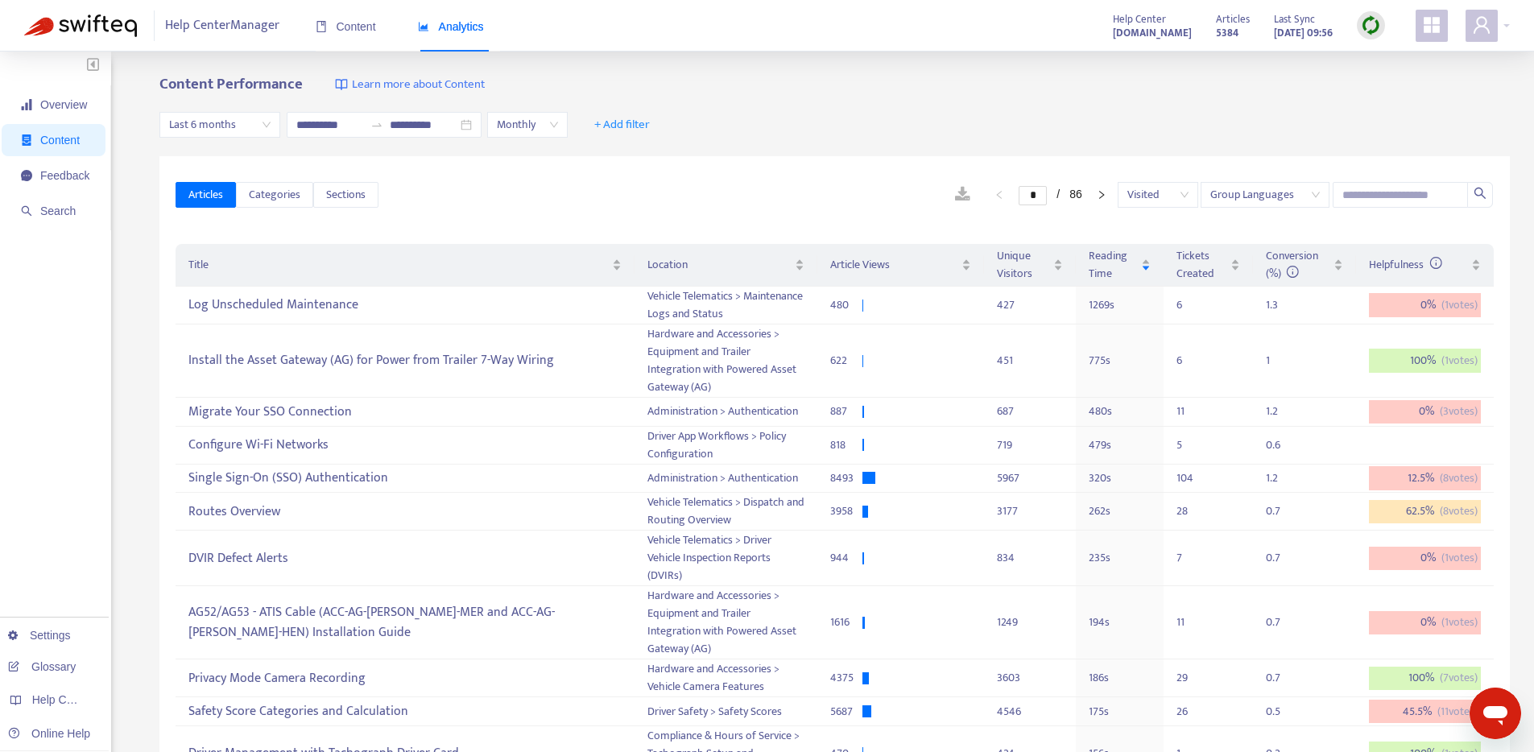
click at [84, 124] on span "Content" at bounding box center [55, 140] width 68 height 32
click at [81, 131] on span "Content" at bounding box center [55, 140] width 68 height 32
click at [75, 112] on span "Overview" at bounding box center [55, 105] width 68 height 32
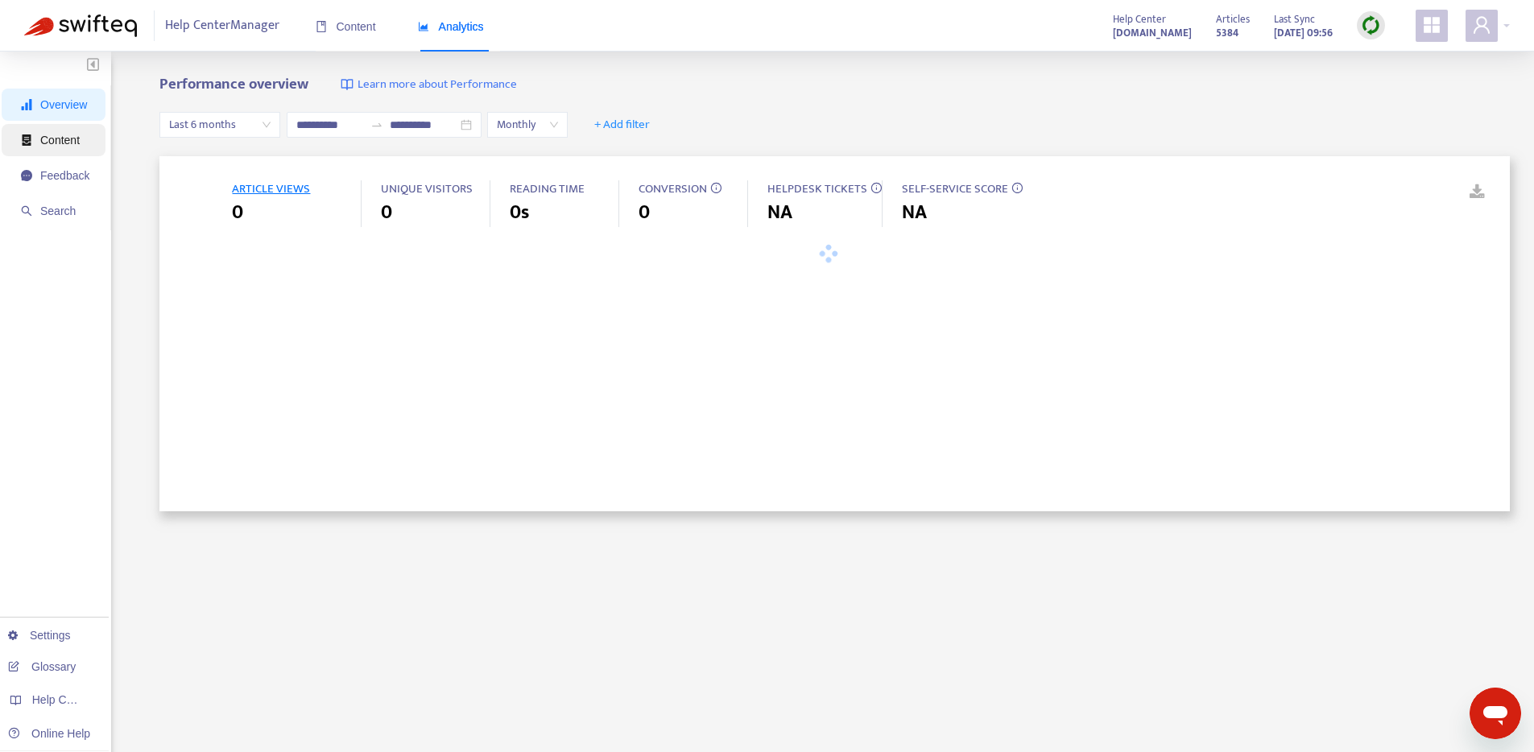
click at [72, 126] on span "Content" at bounding box center [55, 140] width 68 height 32
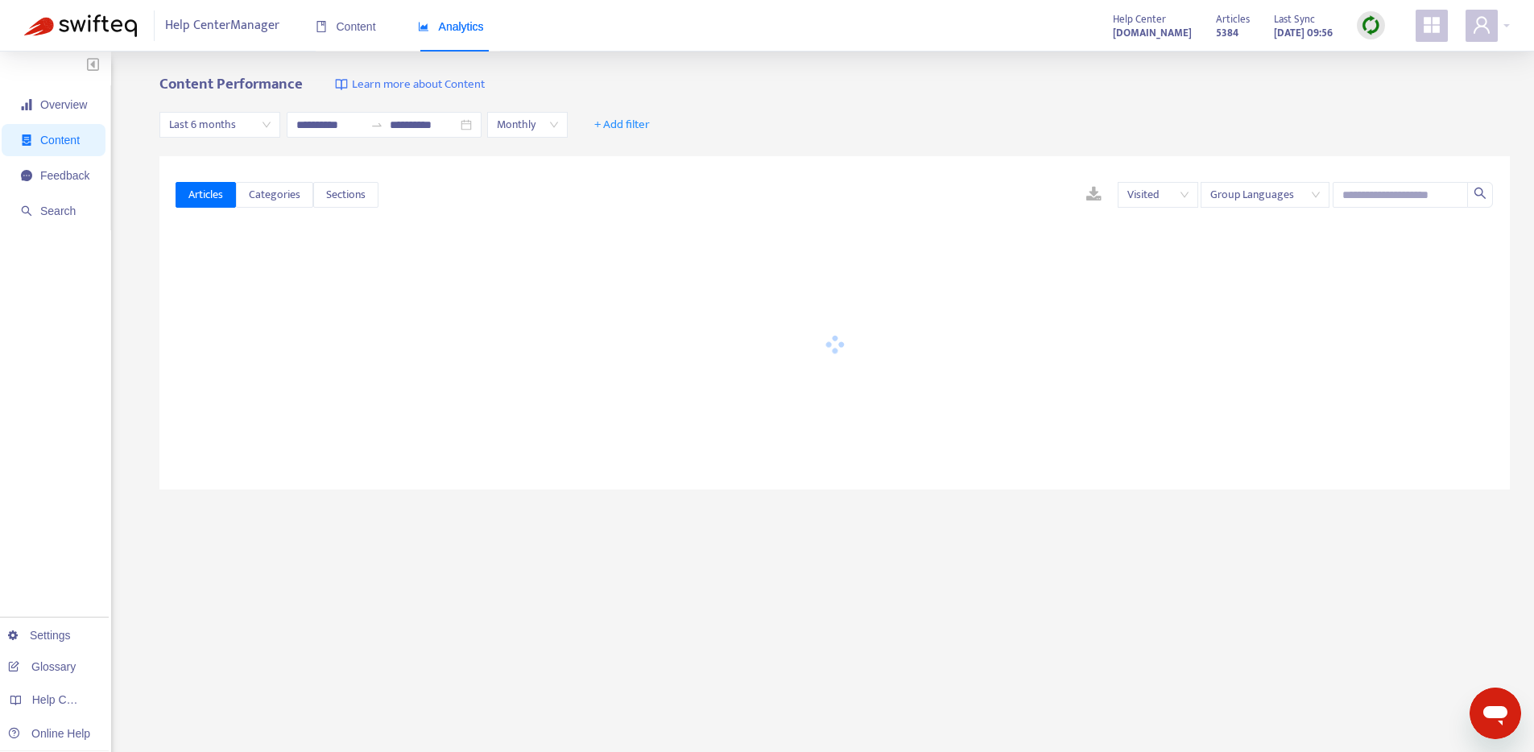
click at [93, 192] on ul "Overview Content Feedback Search" at bounding box center [55, 157] width 111 height 145
click at [85, 173] on span "Feedback" at bounding box center [64, 175] width 49 height 13
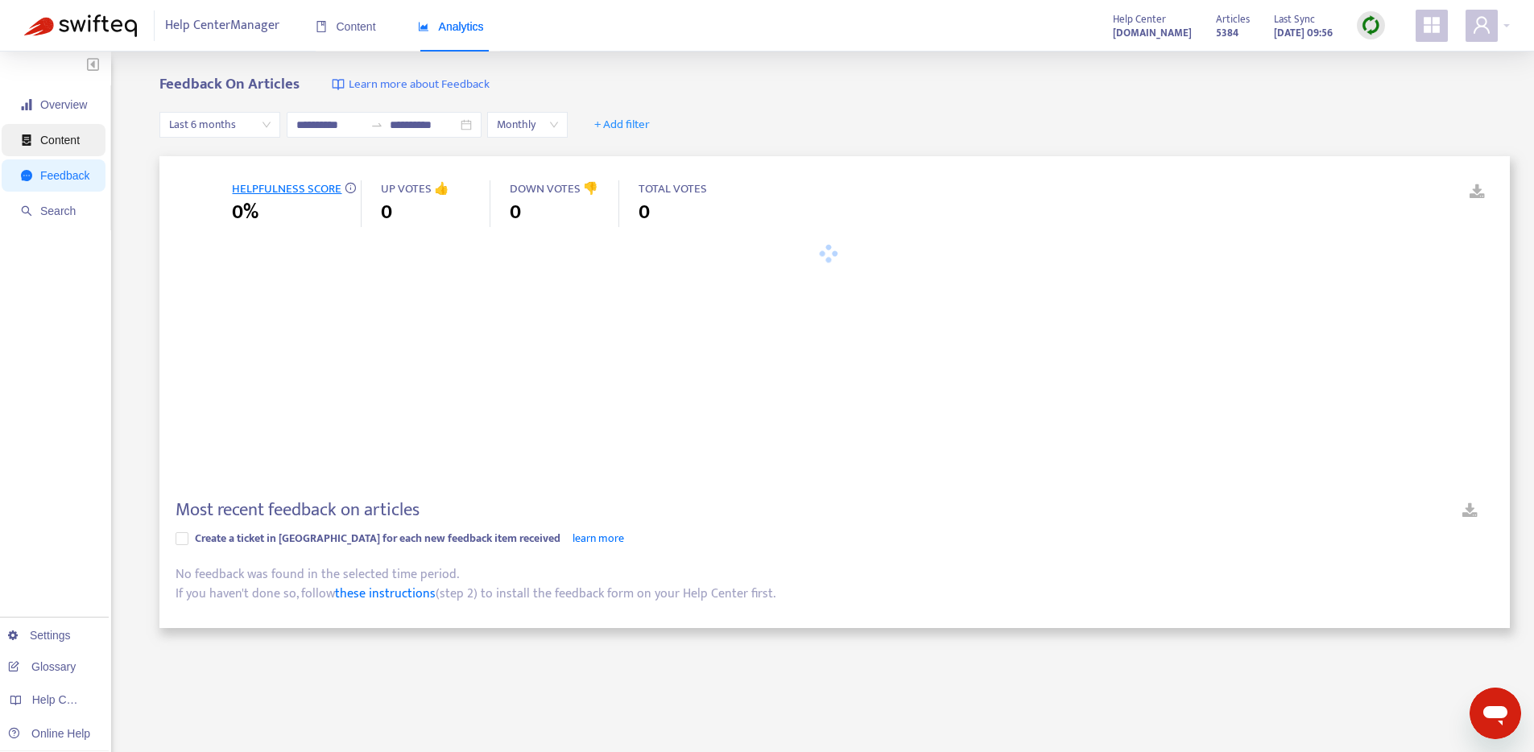
click at [71, 136] on span "Content" at bounding box center [59, 140] width 39 height 13
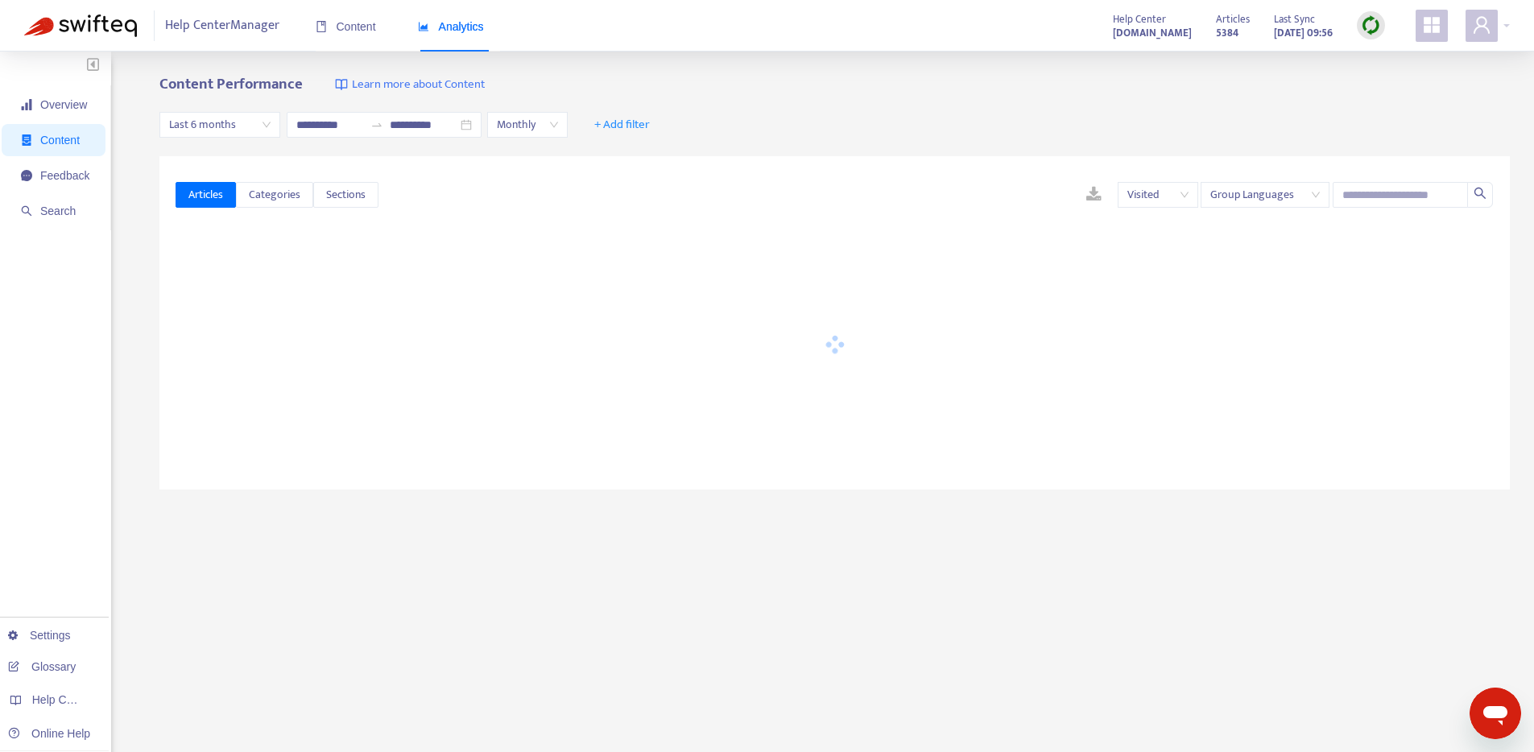
click at [891, 96] on div "**********" at bounding box center [834, 125] width 1351 height 62
click at [89, 116] on span "Overview" at bounding box center [55, 105] width 68 height 32
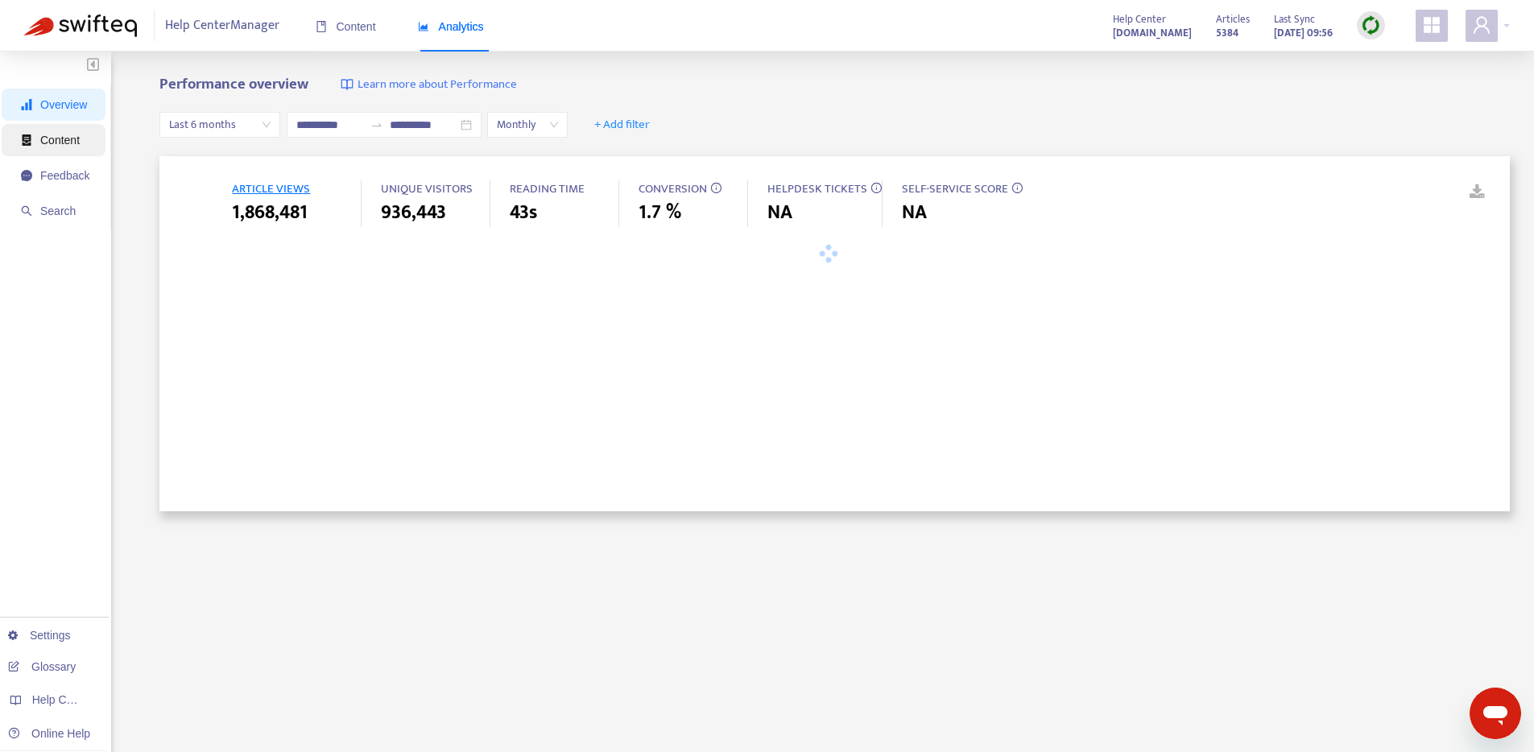
click at [85, 148] on span "Content" at bounding box center [55, 140] width 68 height 32
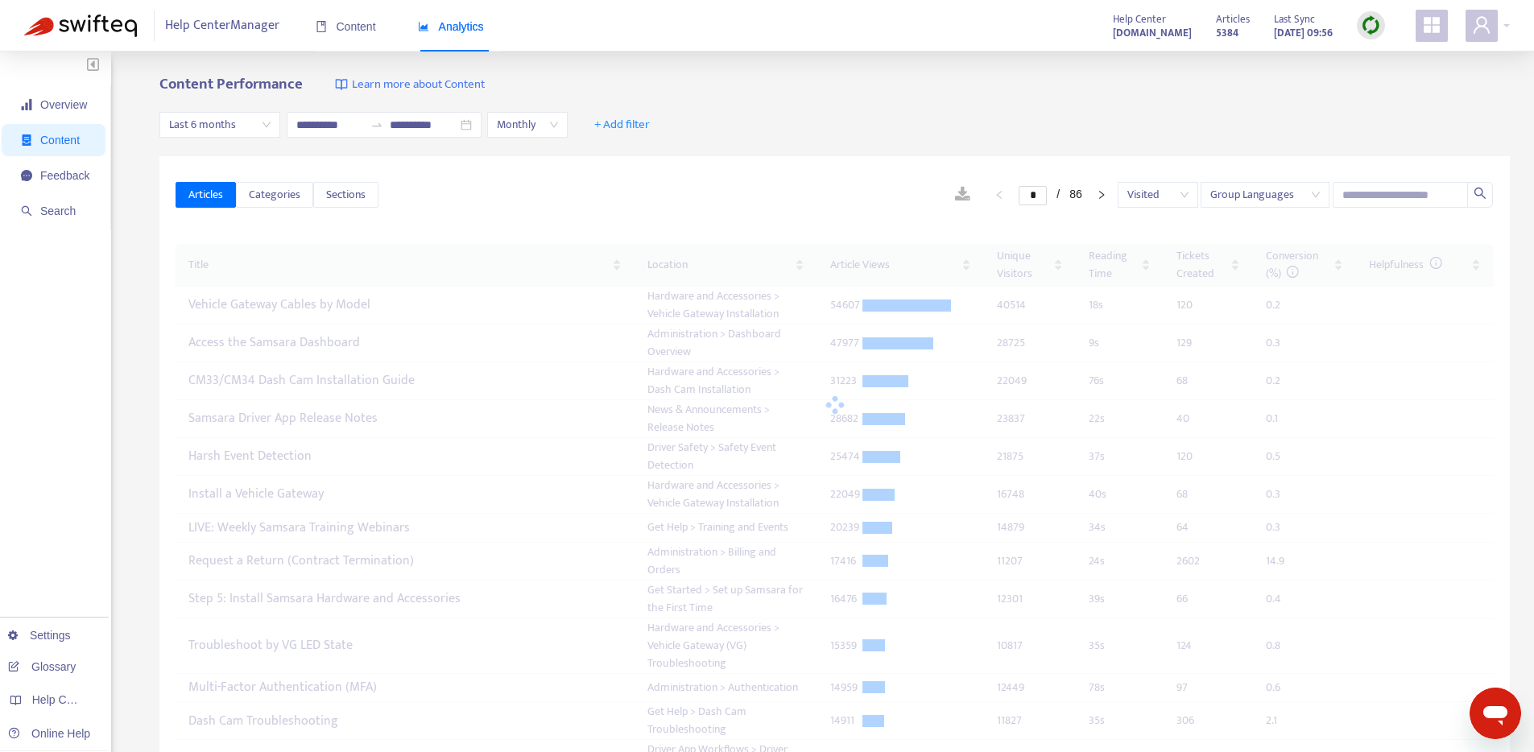
click at [77, 142] on span "Content" at bounding box center [59, 140] width 39 height 13
click at [68, 106] on span "Overview" at bounding box center [63, 104] width 47 height 13
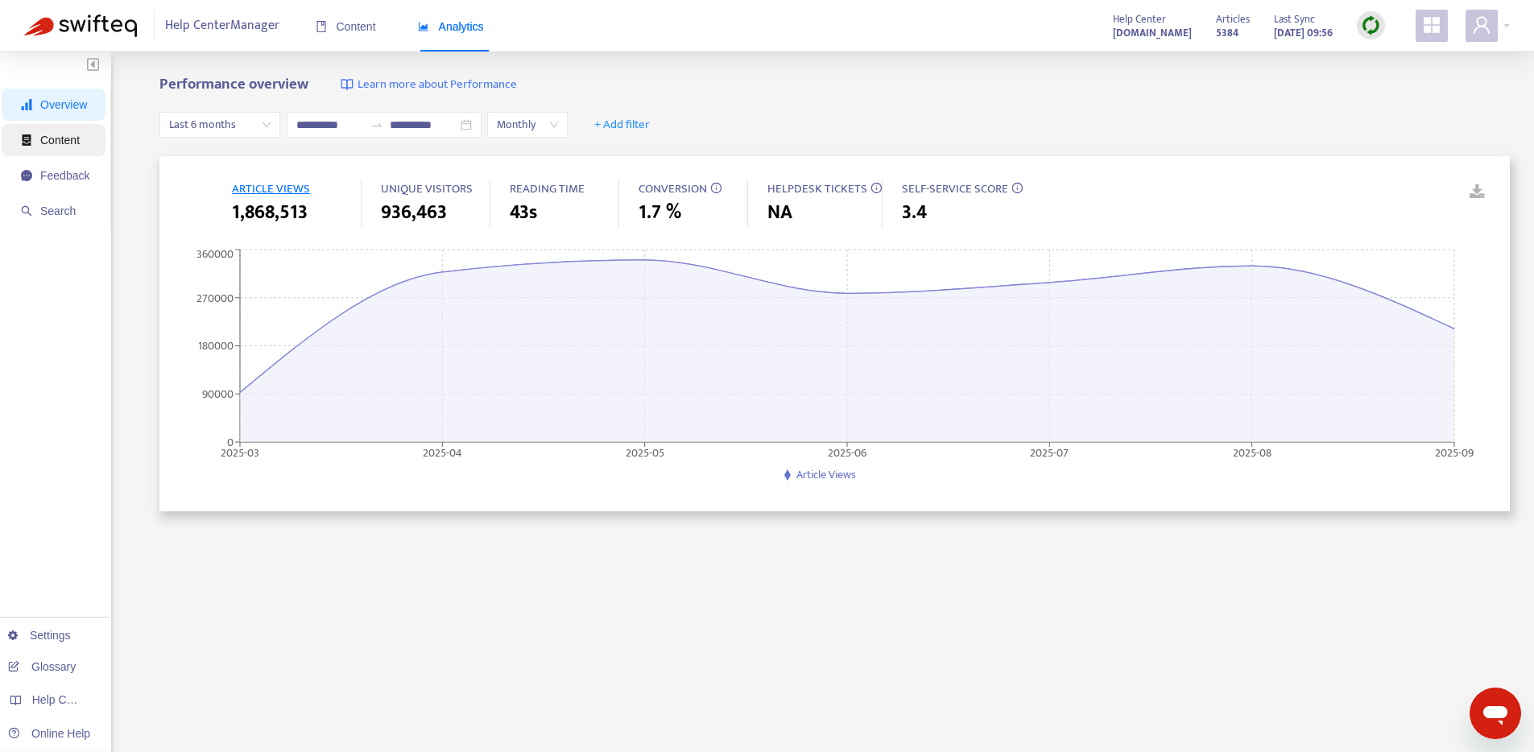
click at [78, 147] on span "Content" at bounding box center [55, 140] width 68 height 32
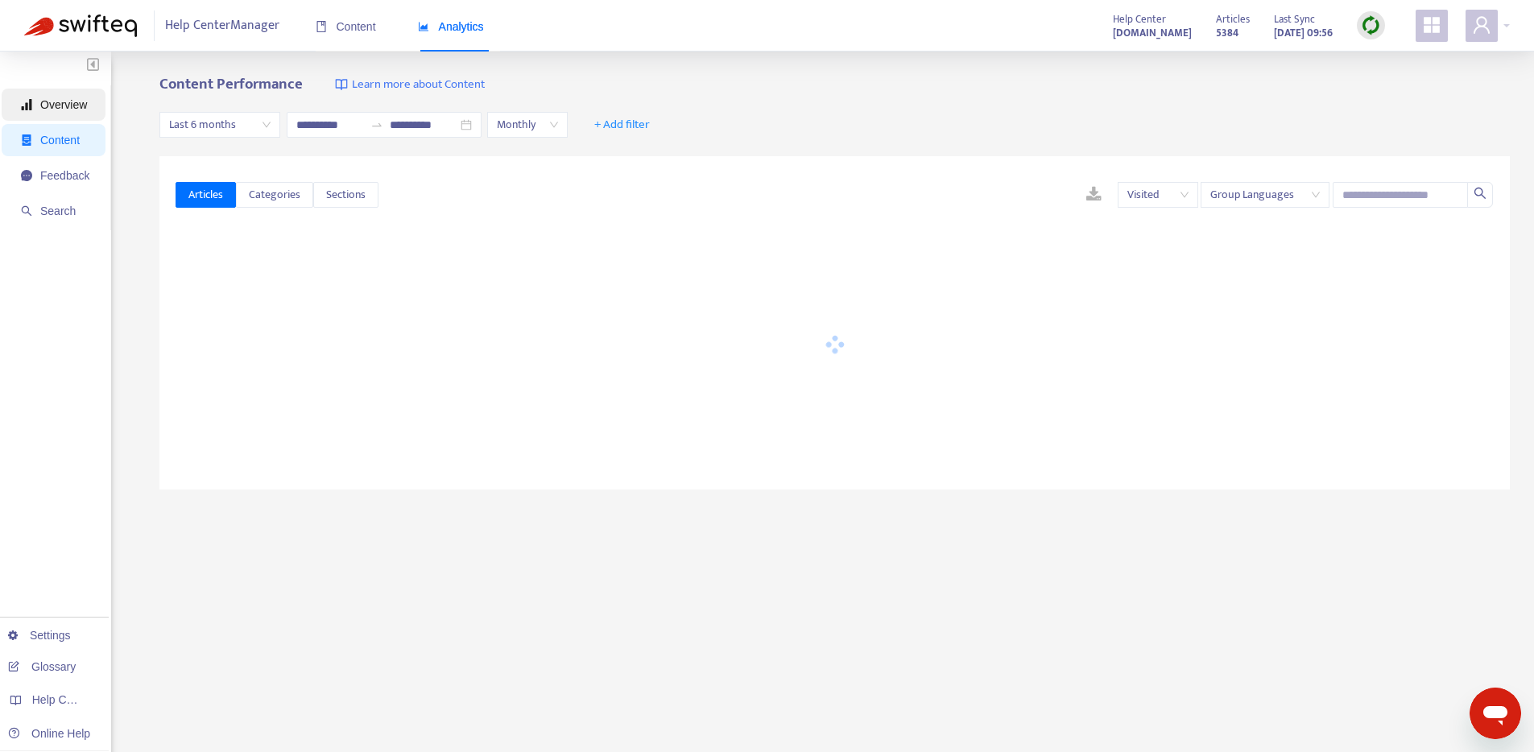
click at [53, 116] on span "Overview" at bounding box center [55, 105] width 68 height 32
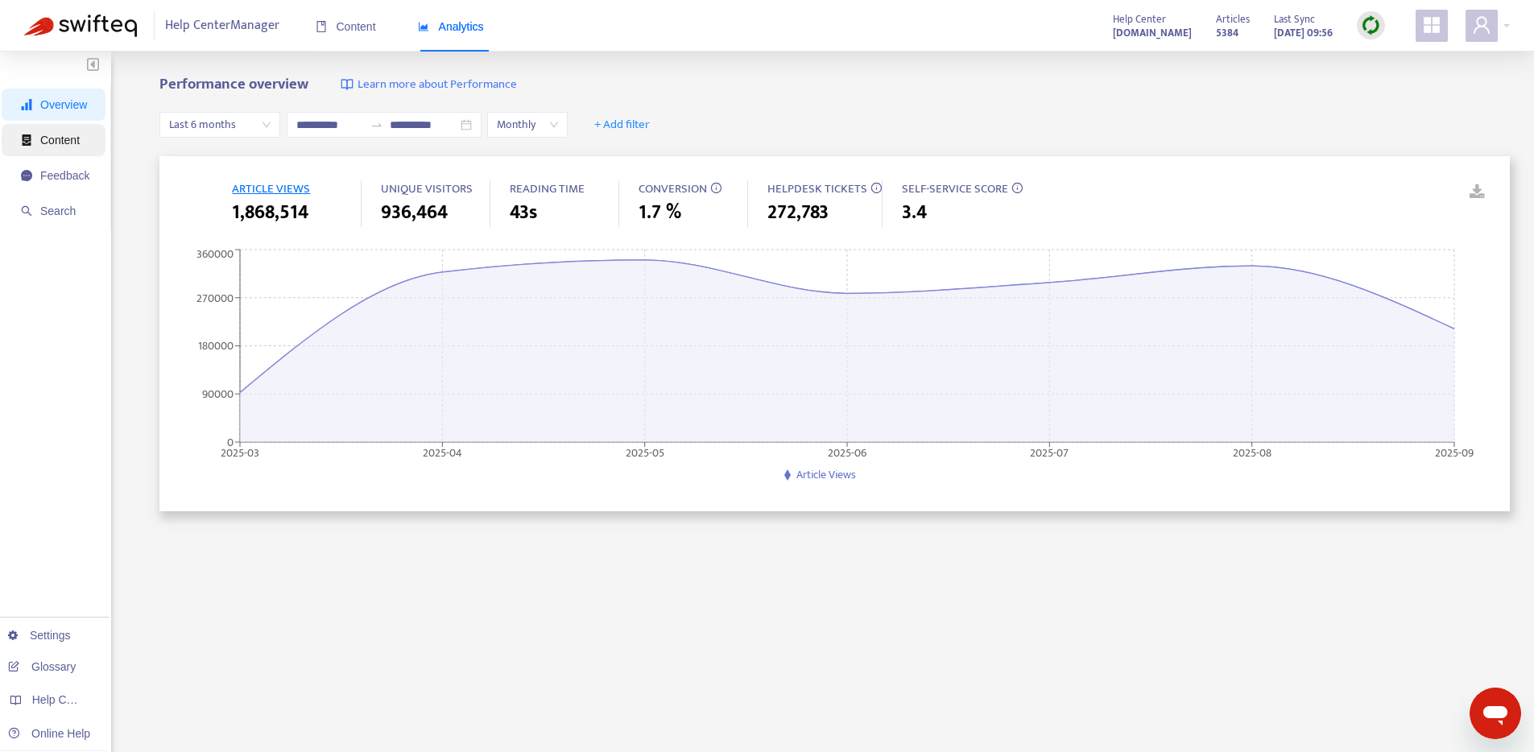
click at [93, 147] on li "Content" at bounding box center [54, 140] width 104 height 32
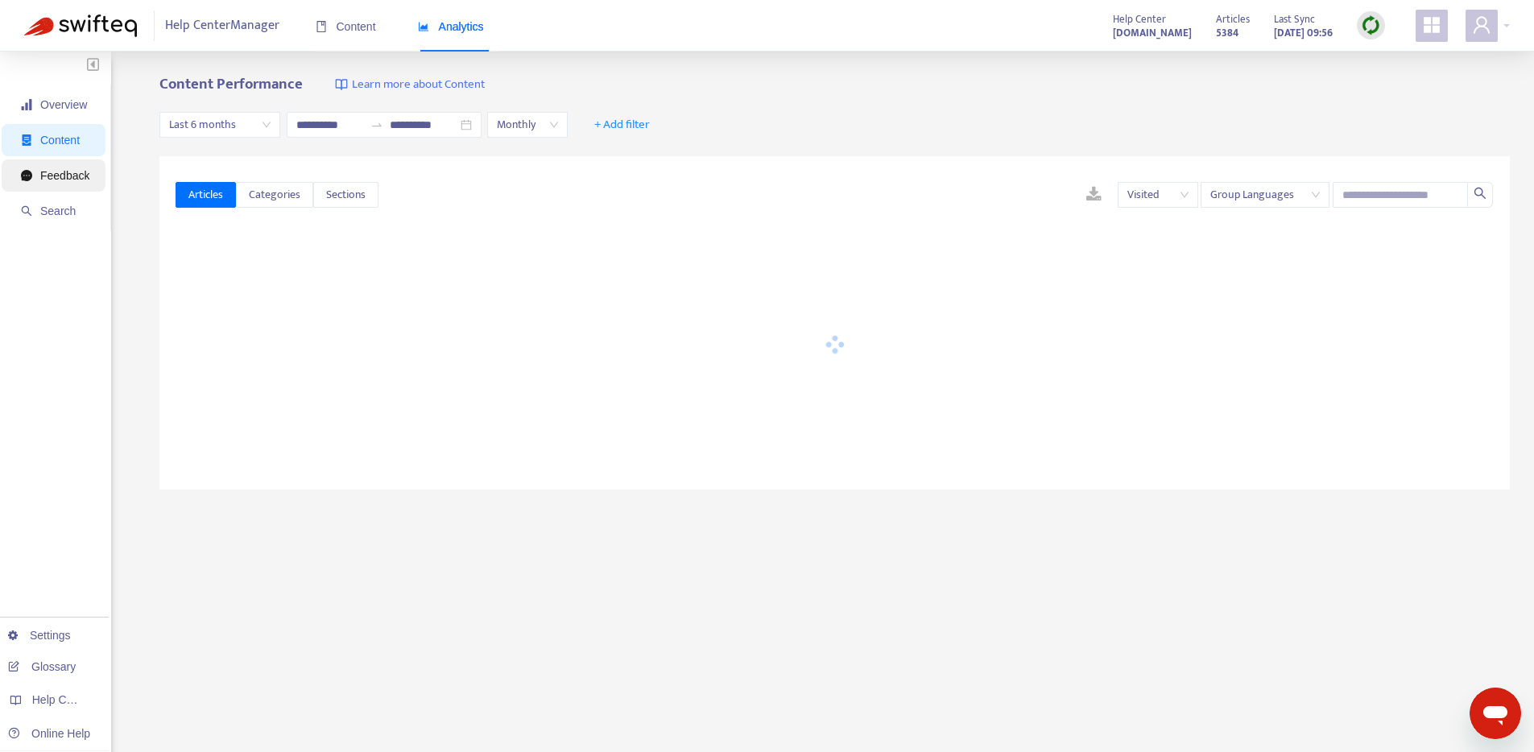
click at [55, 169] on span "Feedback" at bounding box center [64, 175] width 49 height 13
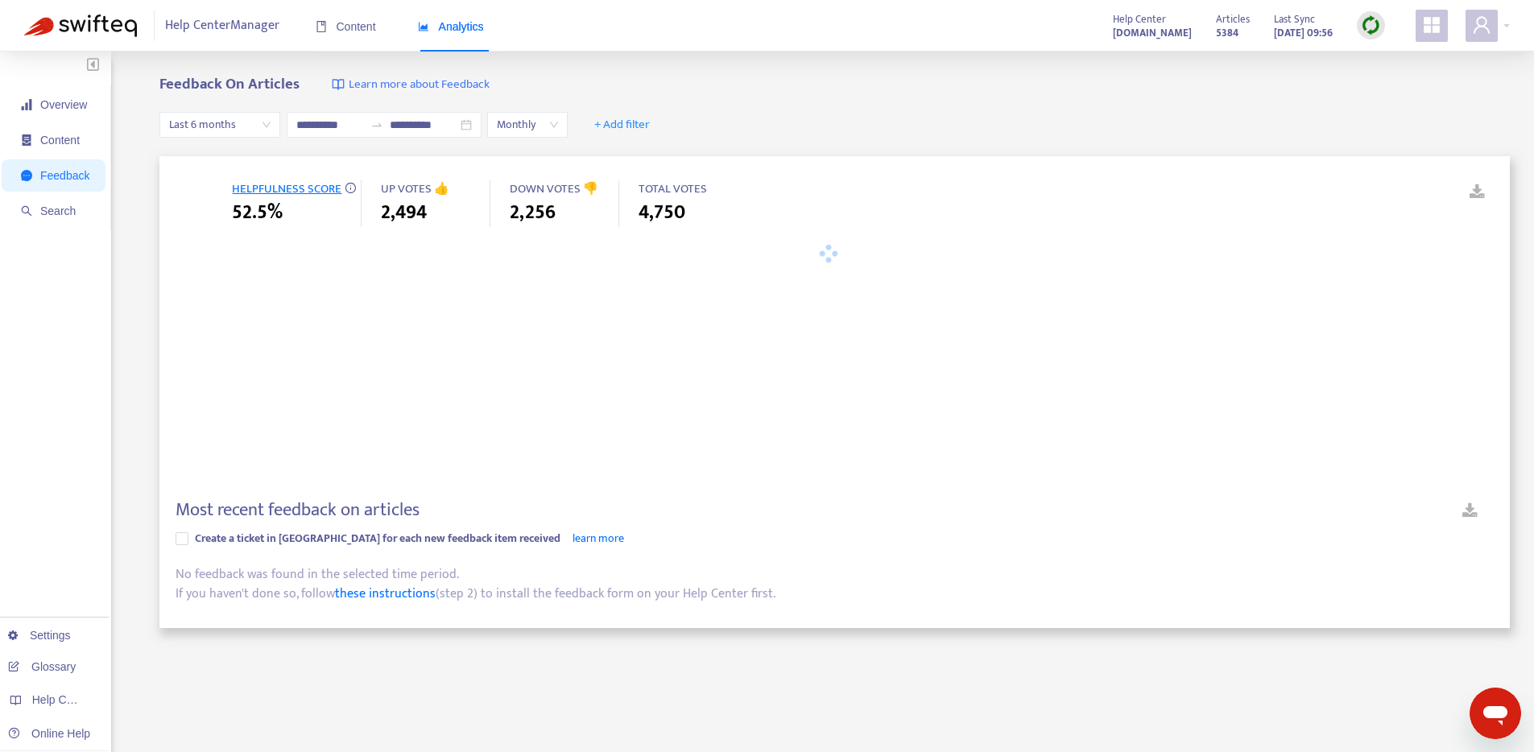
click at [60, 86] on ul "Overview Content Feedback Search" at bounding box center [55, 157] width 111 height 145
click at [60, 98] on span "Overview" at bounding box center [63, 104] width 47 height 13
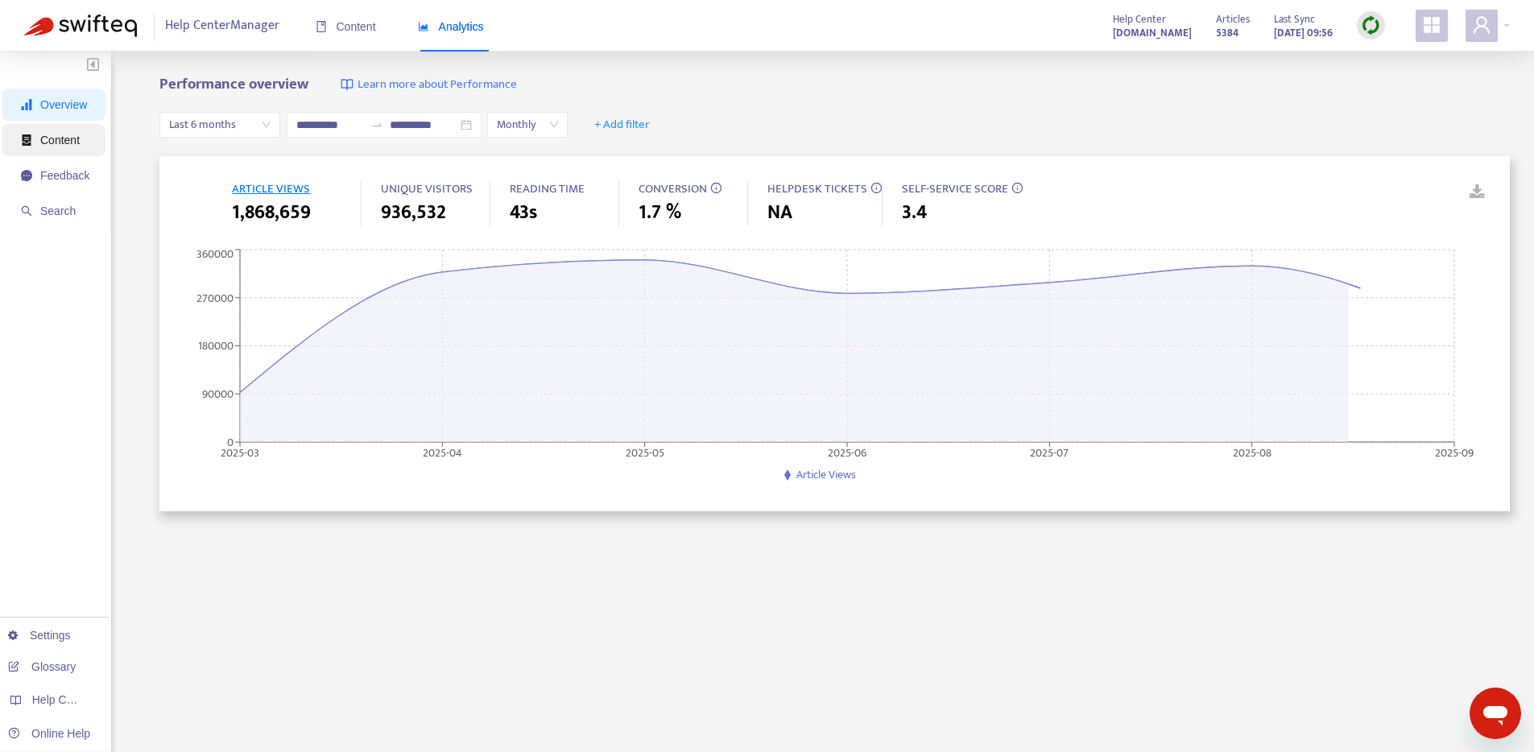
click at [79, 147] on span "Content" at bounding box center [55, 140] width 68 height 32
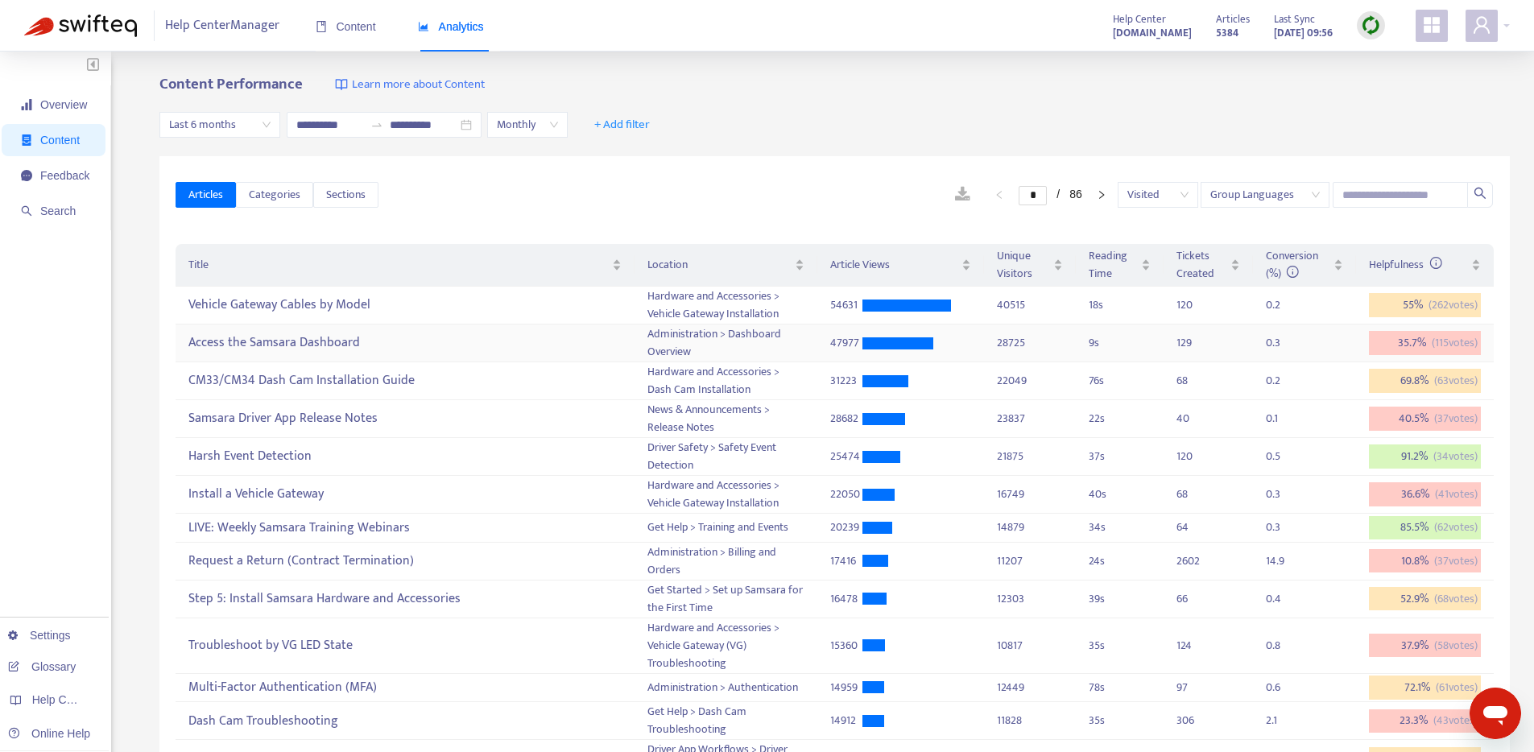
click at [380, 340] on div "Access the Samsara Dashboard" at bounding box center [404, 343] width 432 height 27
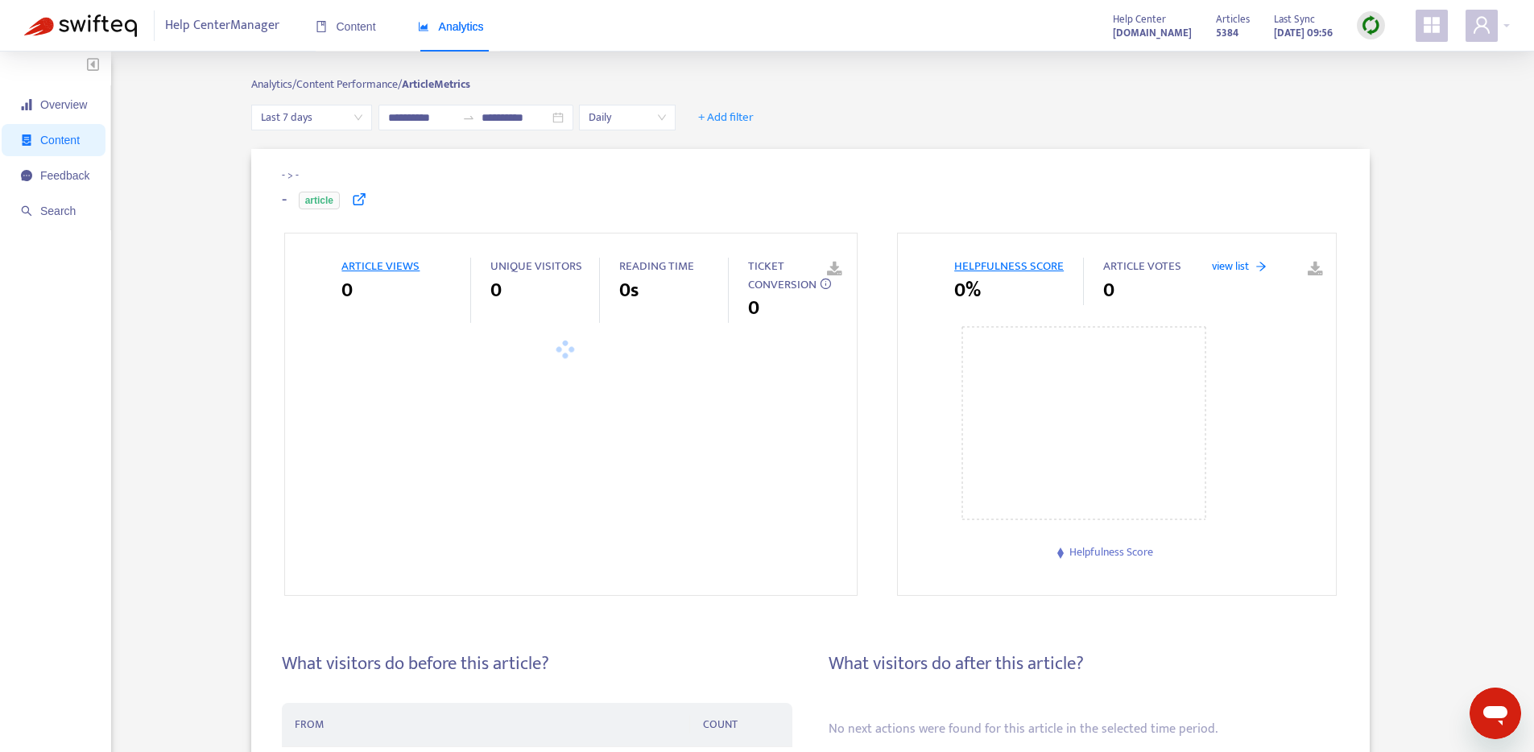
type input "**********"
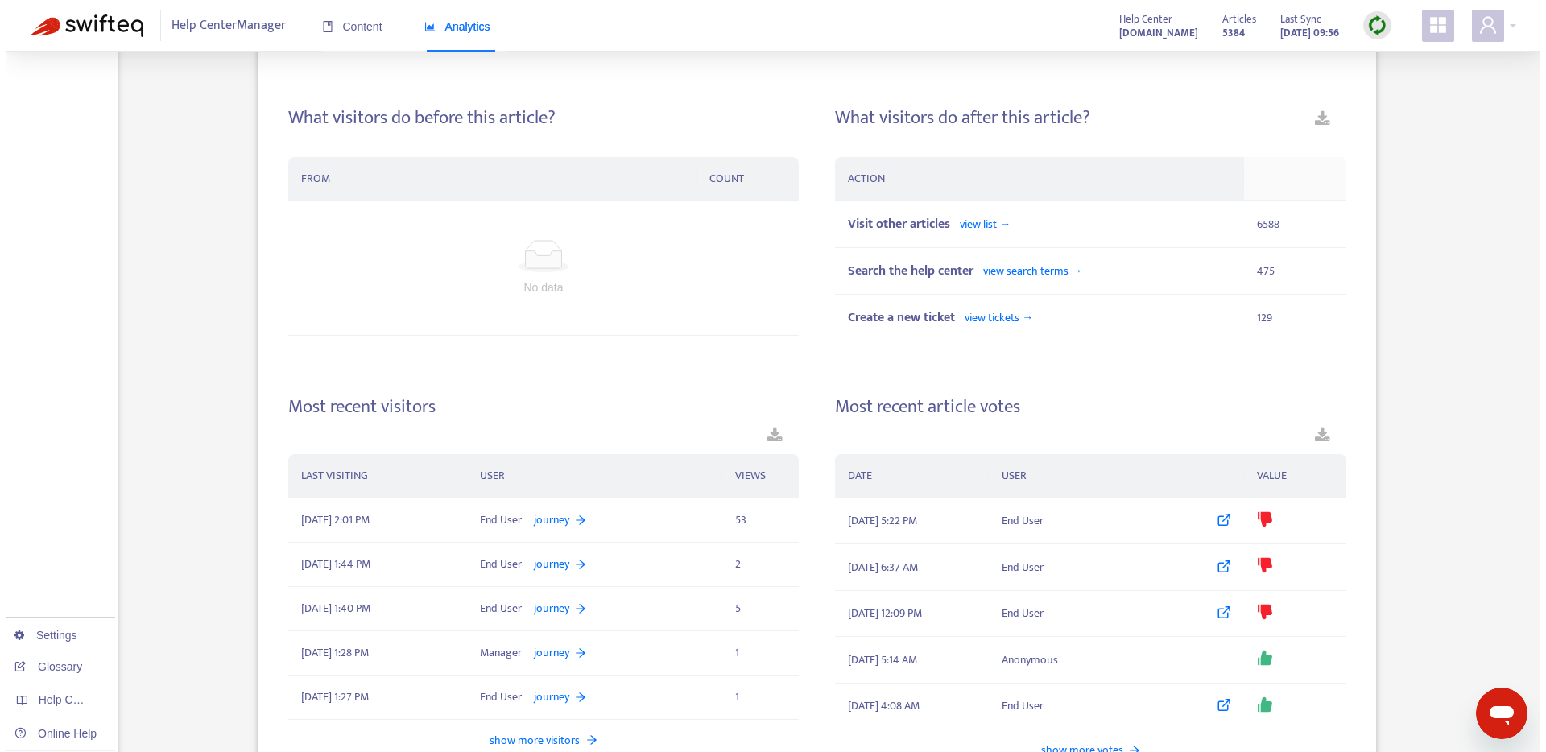
scroll to position [580, 0]
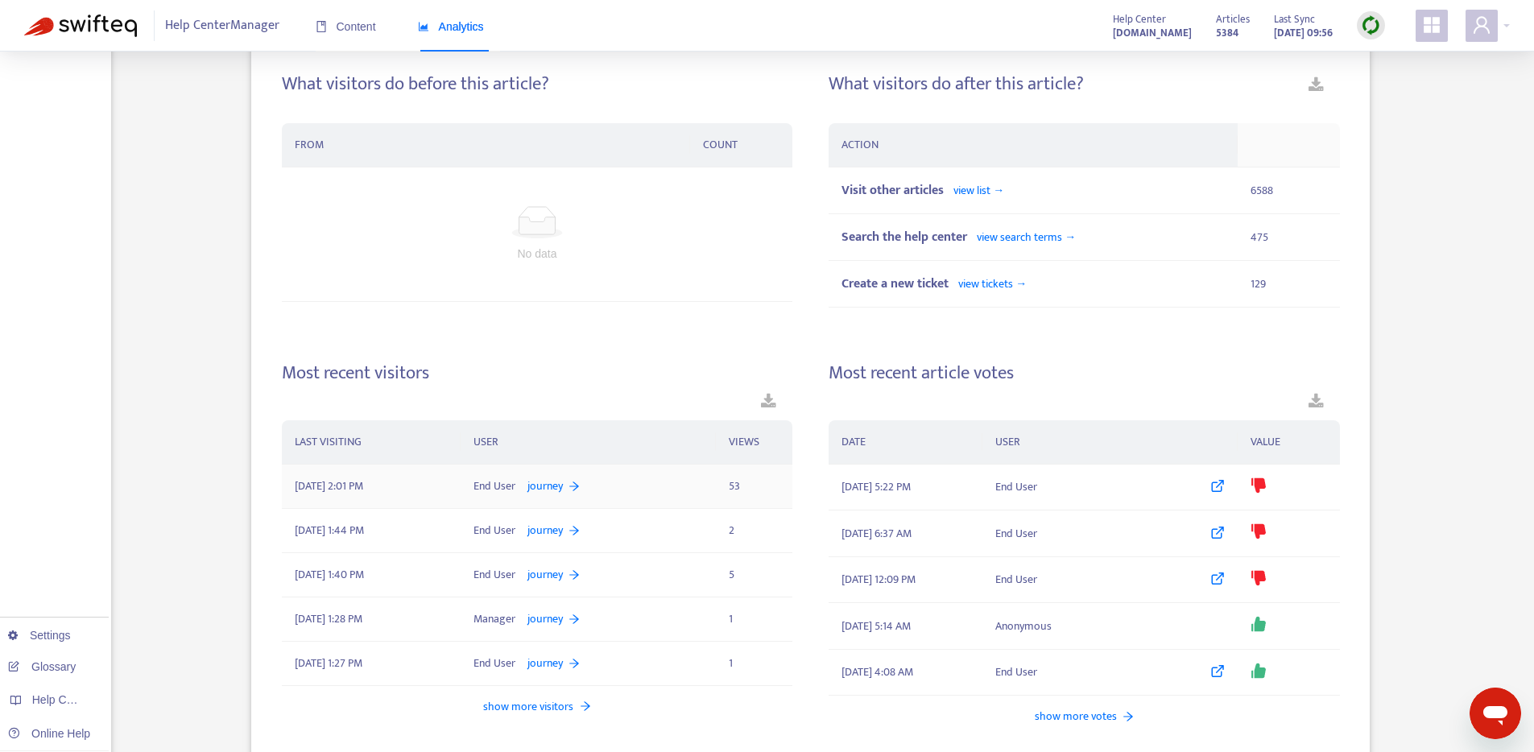
click at [637, 485] on div "End User journey" at bounding box center [589, 487] width 230 height 18
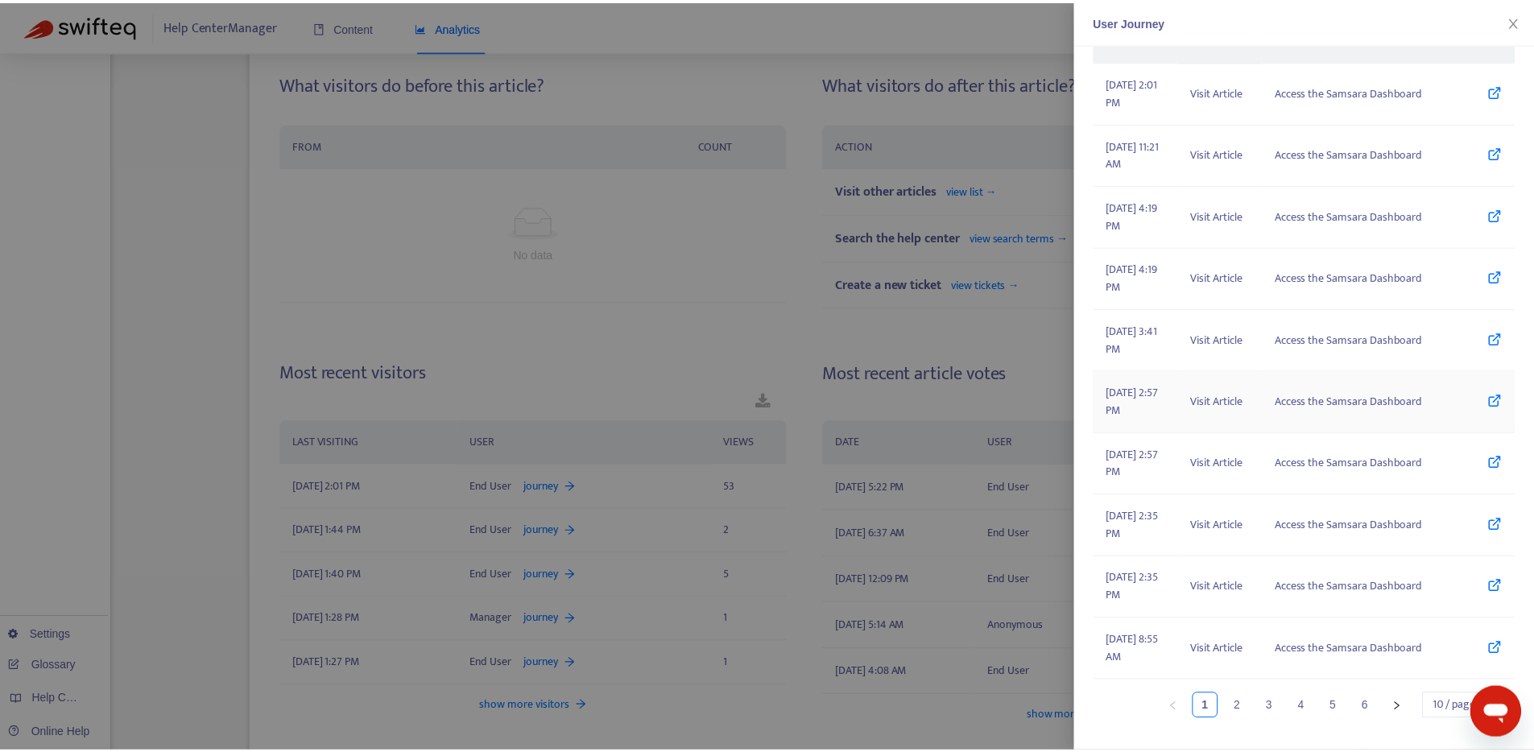
scroll to position [259, 0]
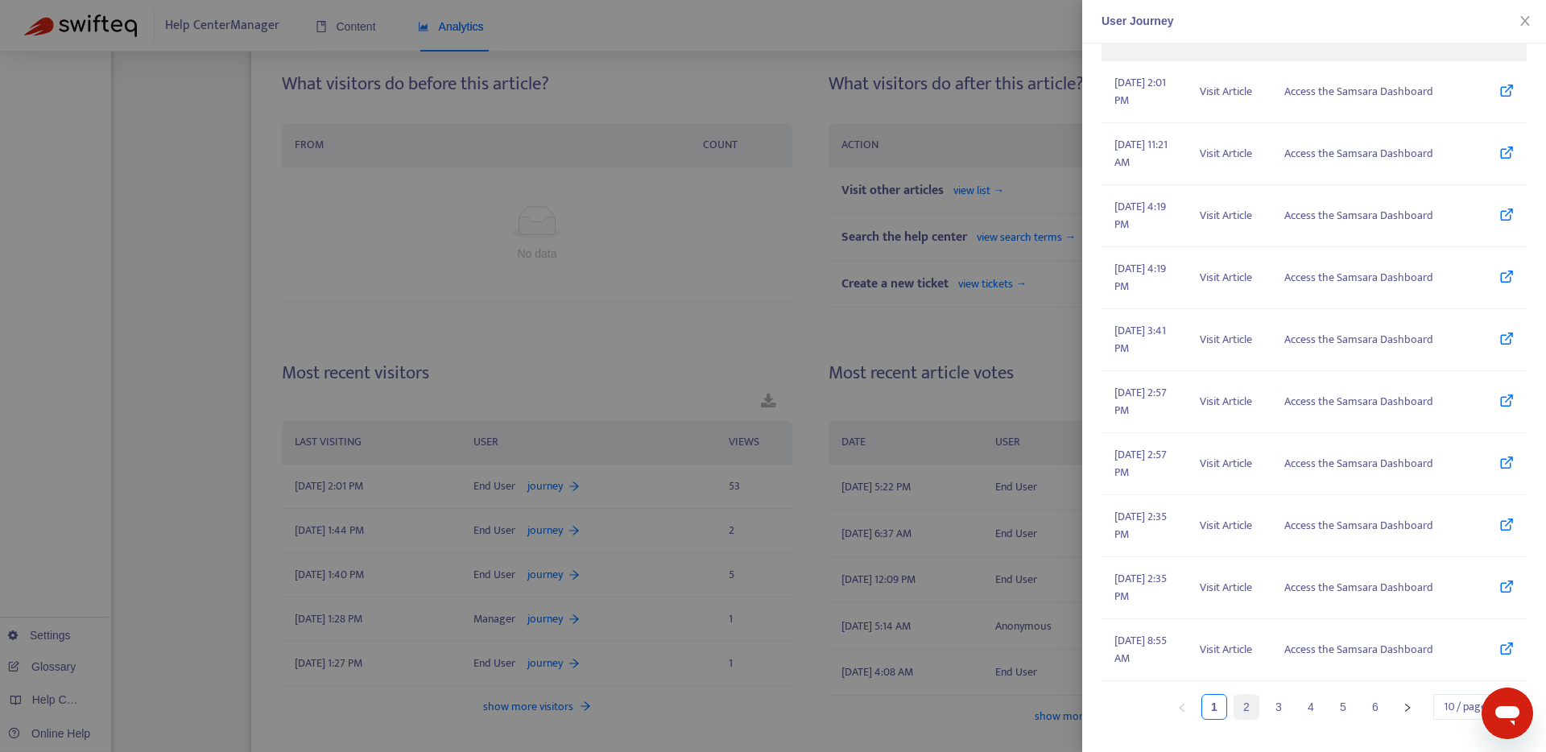
click at [1235, 710] on link "2" at bounding box center [1247, 707] width 24 height 24
click at [1267, 704] on link "3" at bounding box center [1279, 707] width 24 height 24
click at [1299, 708] on link "4" at bounding box center [1311, 707] width 24 height 24
click at [1331, 708] on link "5" at bounding box center [1343, 707] width 24 height 24
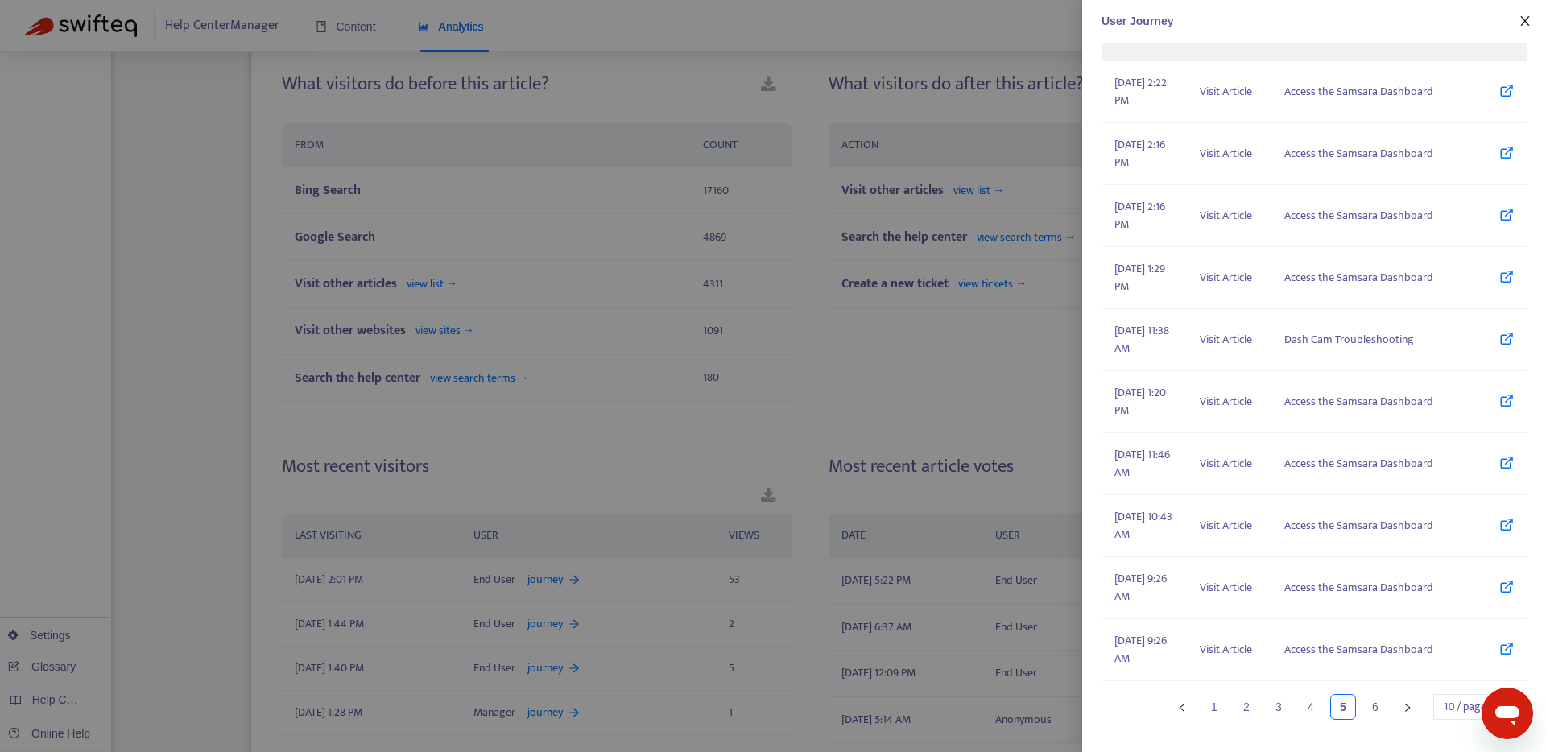
drag, startPoint x: 1521, startPoint y: 15, endPoint x: 1004, endPoint y: 390, distance: 638.4
click at [1521, 16] on icon "close" at bounding box center [1525, 20] width 13 height 13
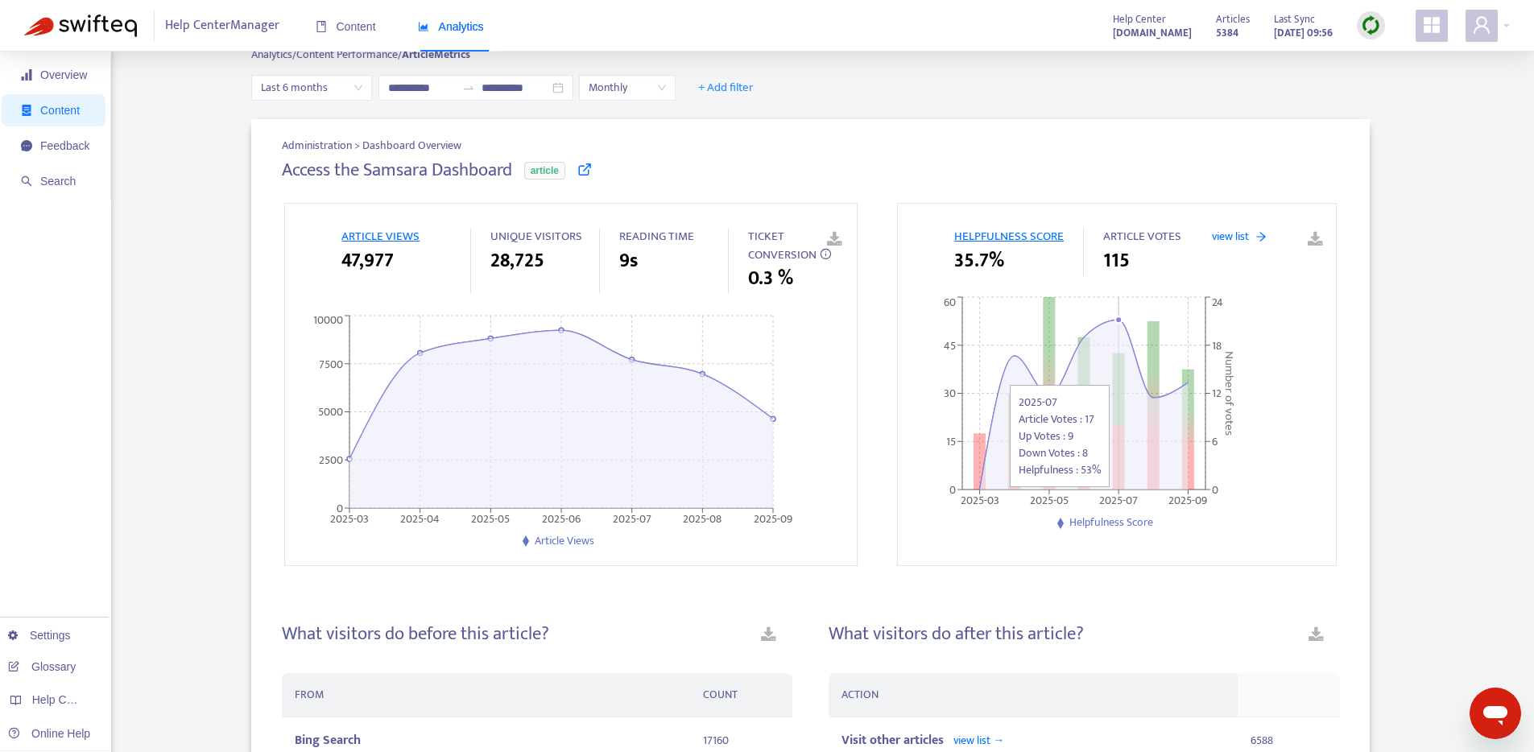
scroll to position [322, 0]
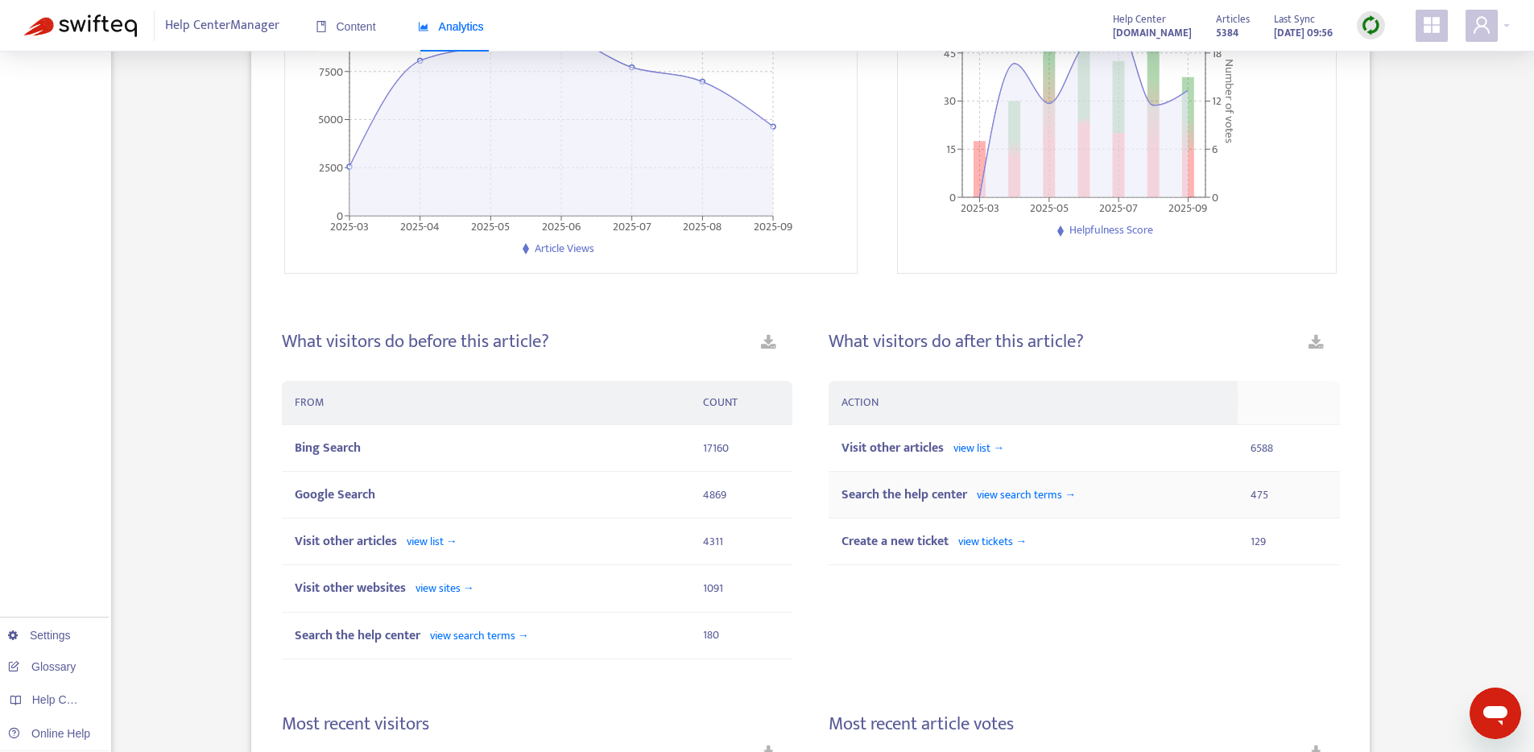
click at [1192, 499] on div "Search the help center view search terms →" at bounding box center [1033, 495] width 383 height 20
click at [1047, 493] on span "view search terms →" at bounding box center [1026, 495] width 99 height 19
click at [972, 453] on span "view list →" at bounding box center [979, 448] width 51 height 19
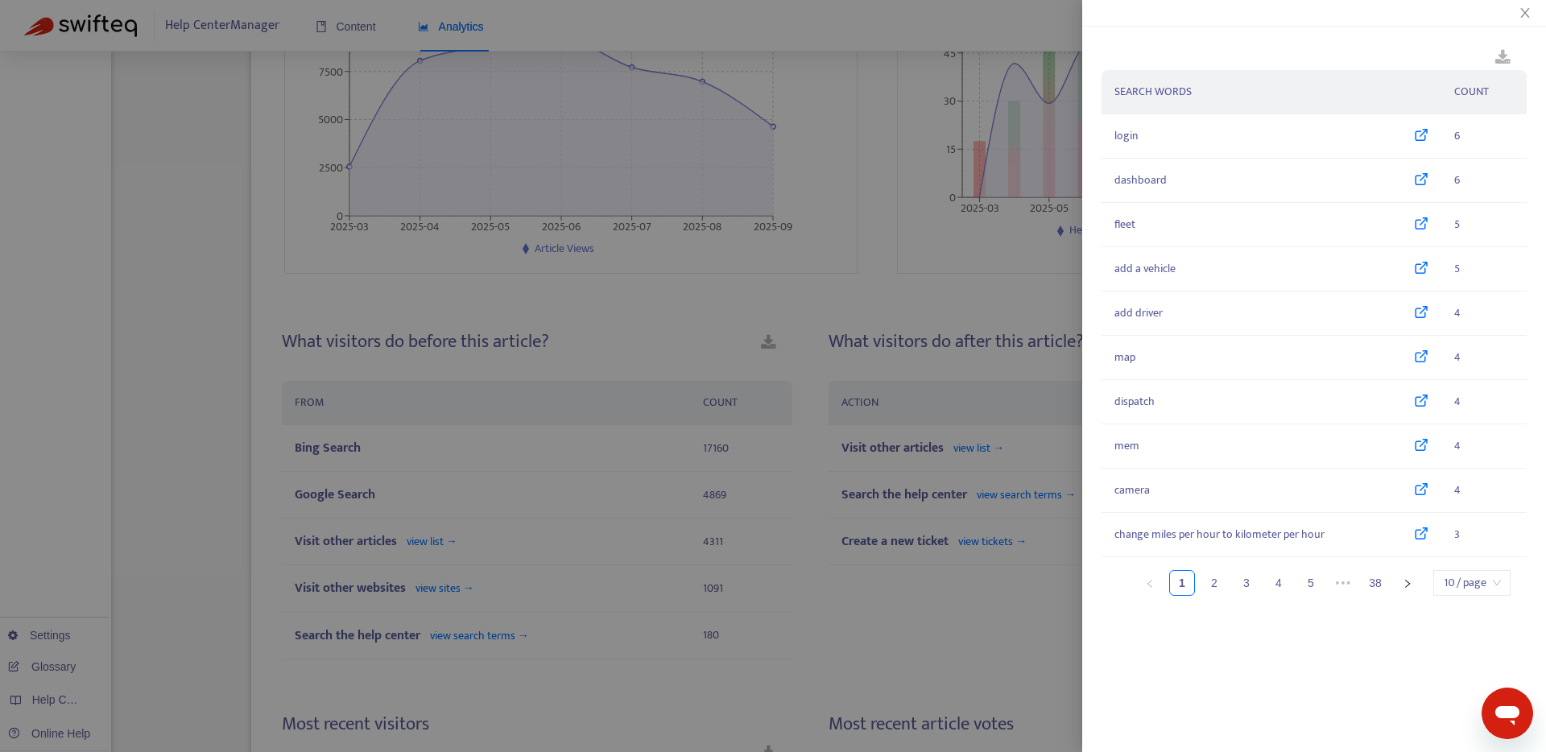
click at [789, 523] on div at bounding box center [773, 376] width 1546 height 752
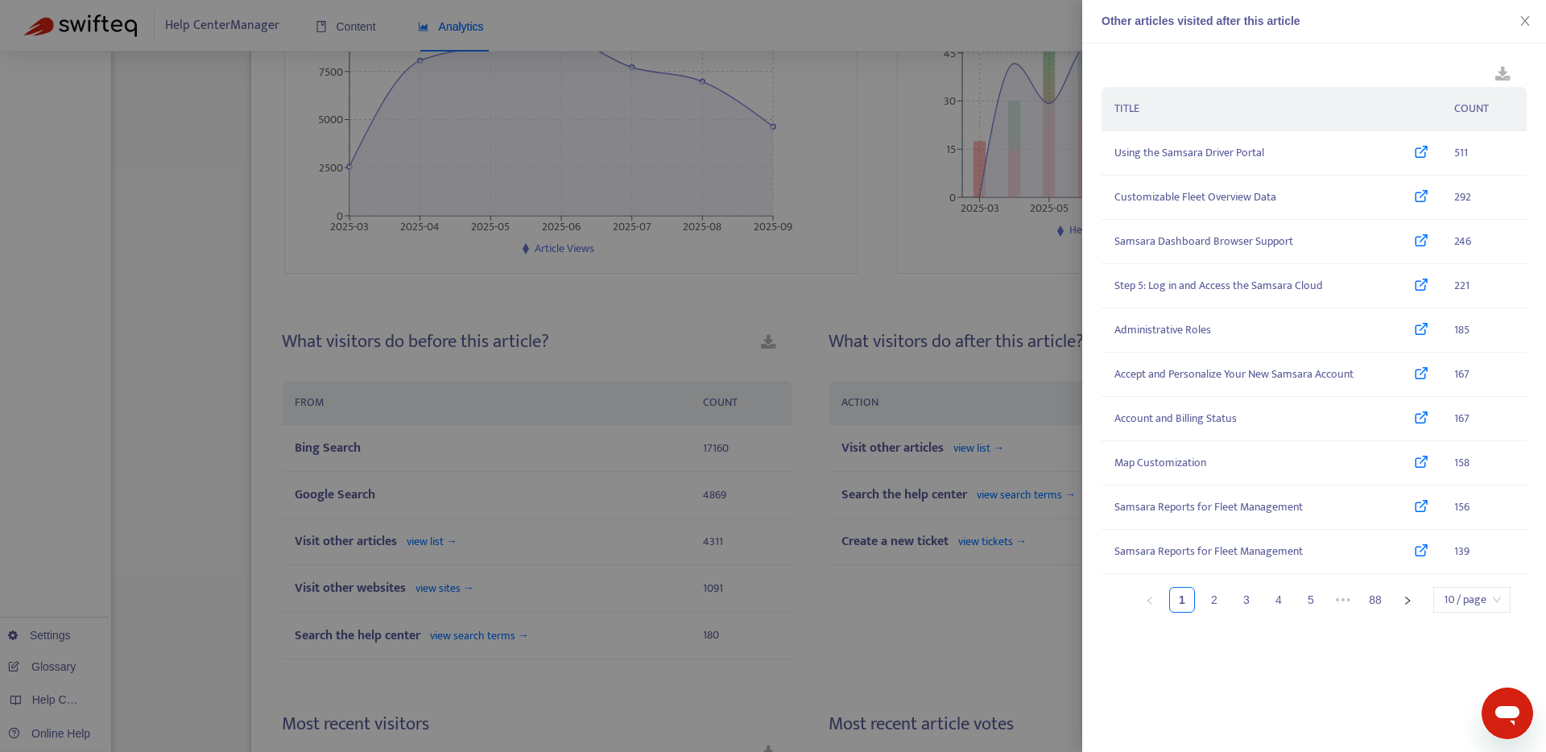
click at [730, 191] on div at bounding box center [773, 376] width 1546 height 752
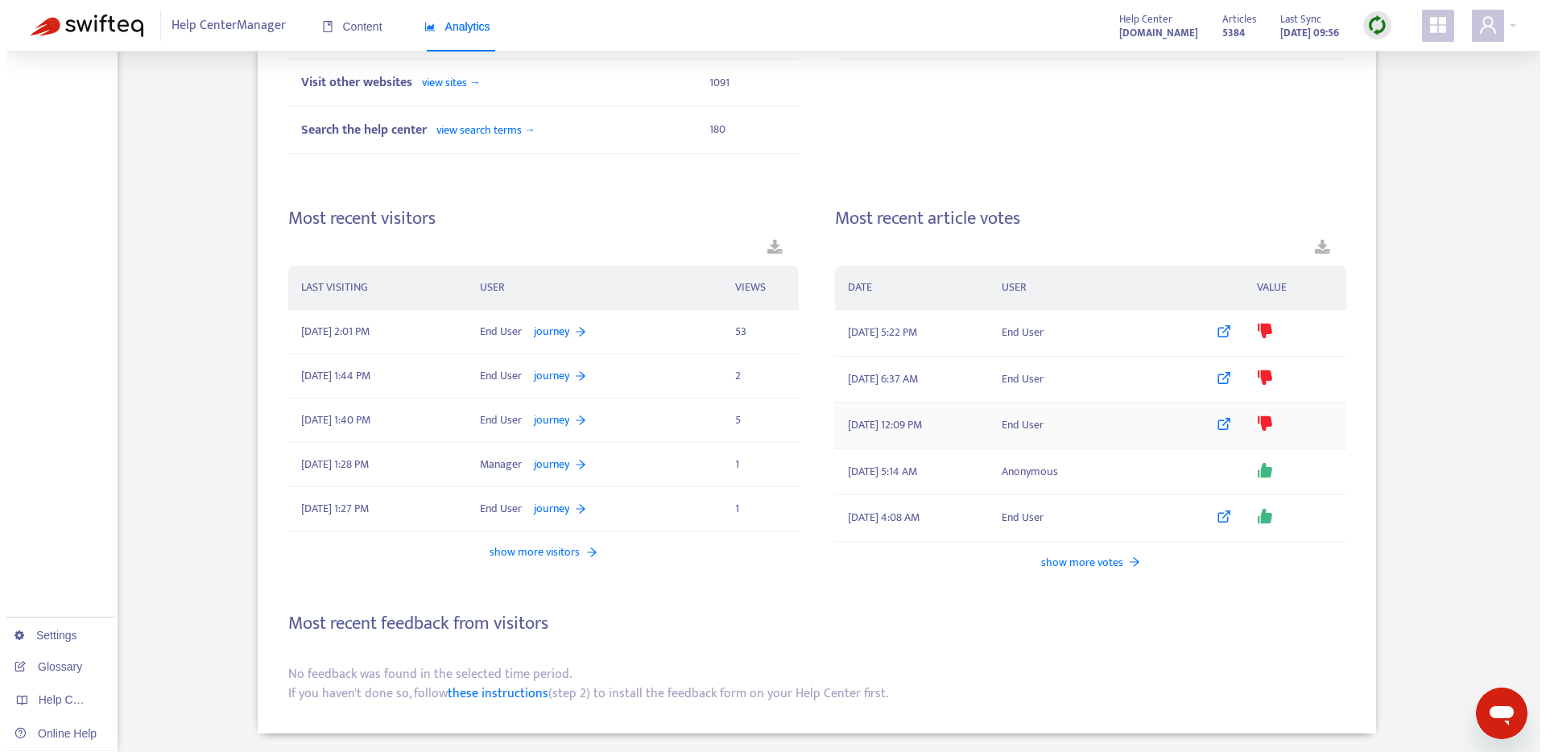
scroll to position [713, 0]
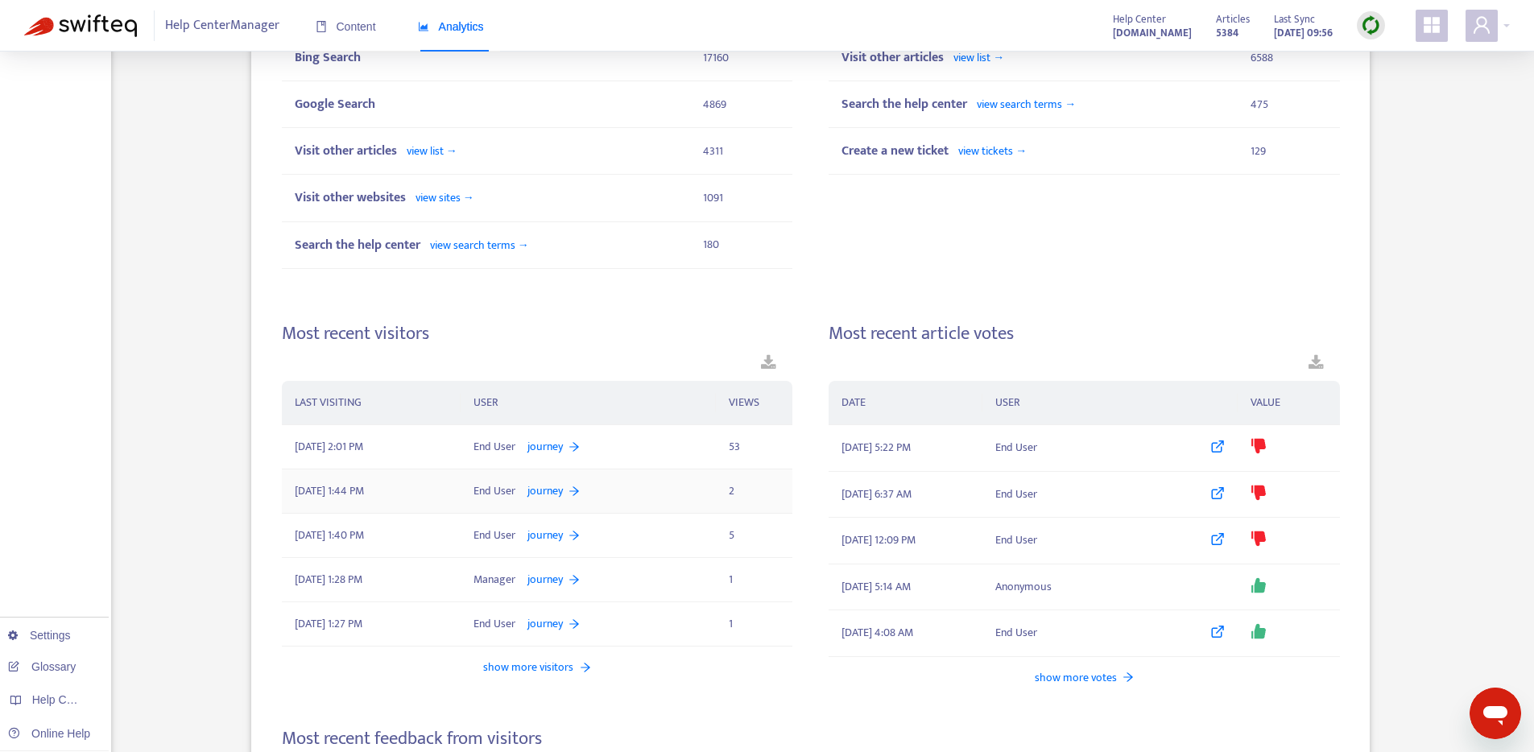
click at [639, 491] on div "End User journey" at bounding box center [589, 491] width 230 height 18
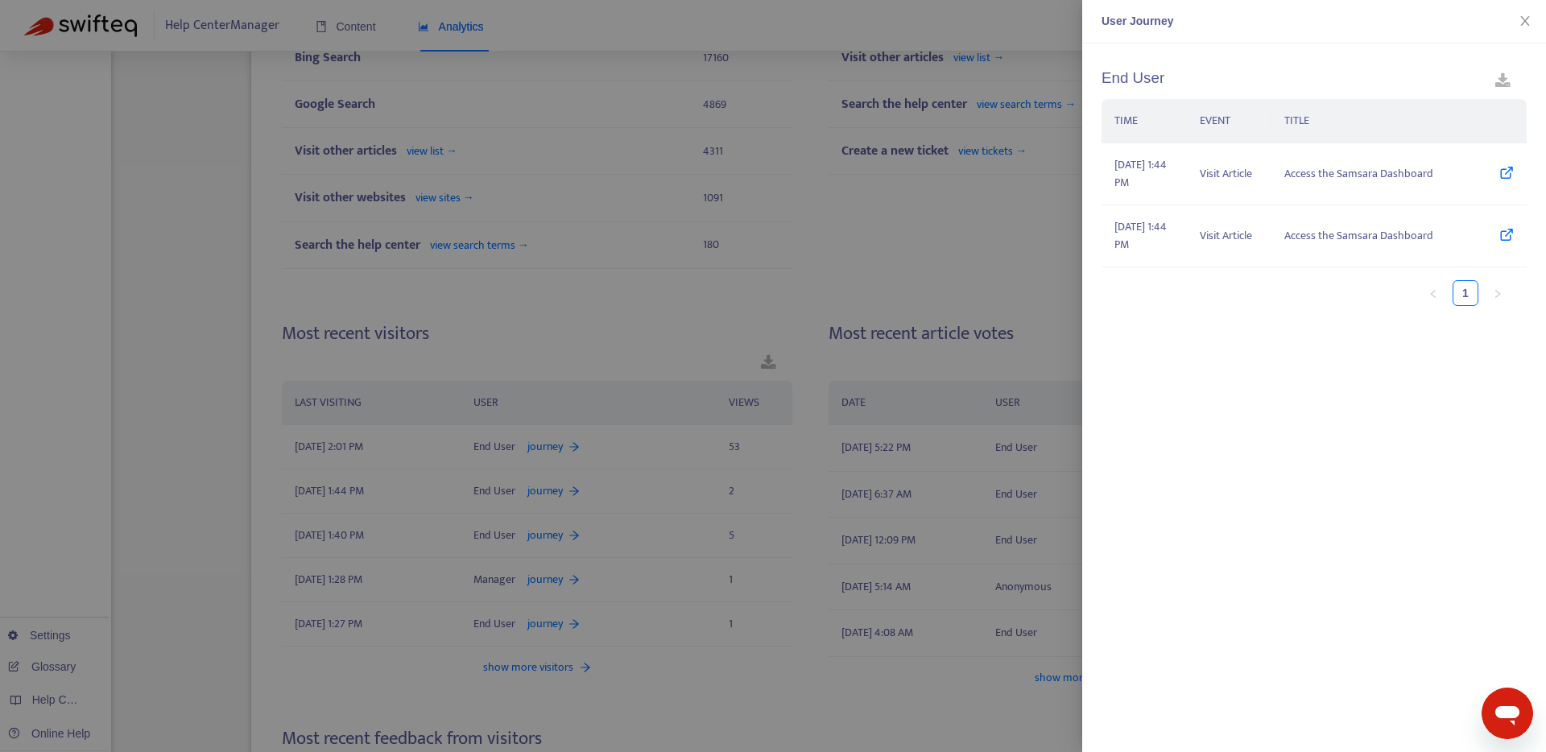
click at [807, 543] on div at bounding box center [773, 376] width 1546 height 752
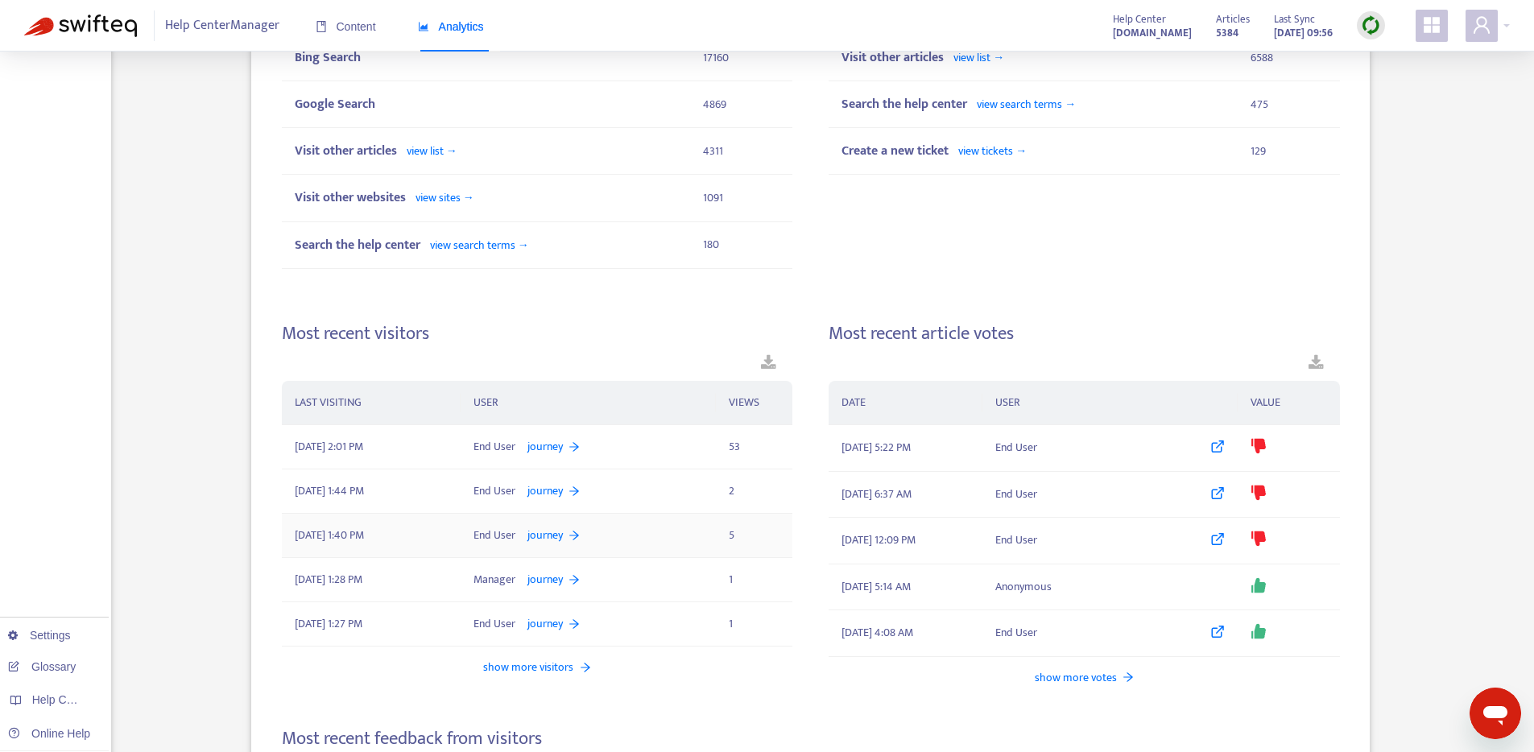
click at [656, 542] on div "End User journey" at bounding box center [589, 536] width 230 height 18
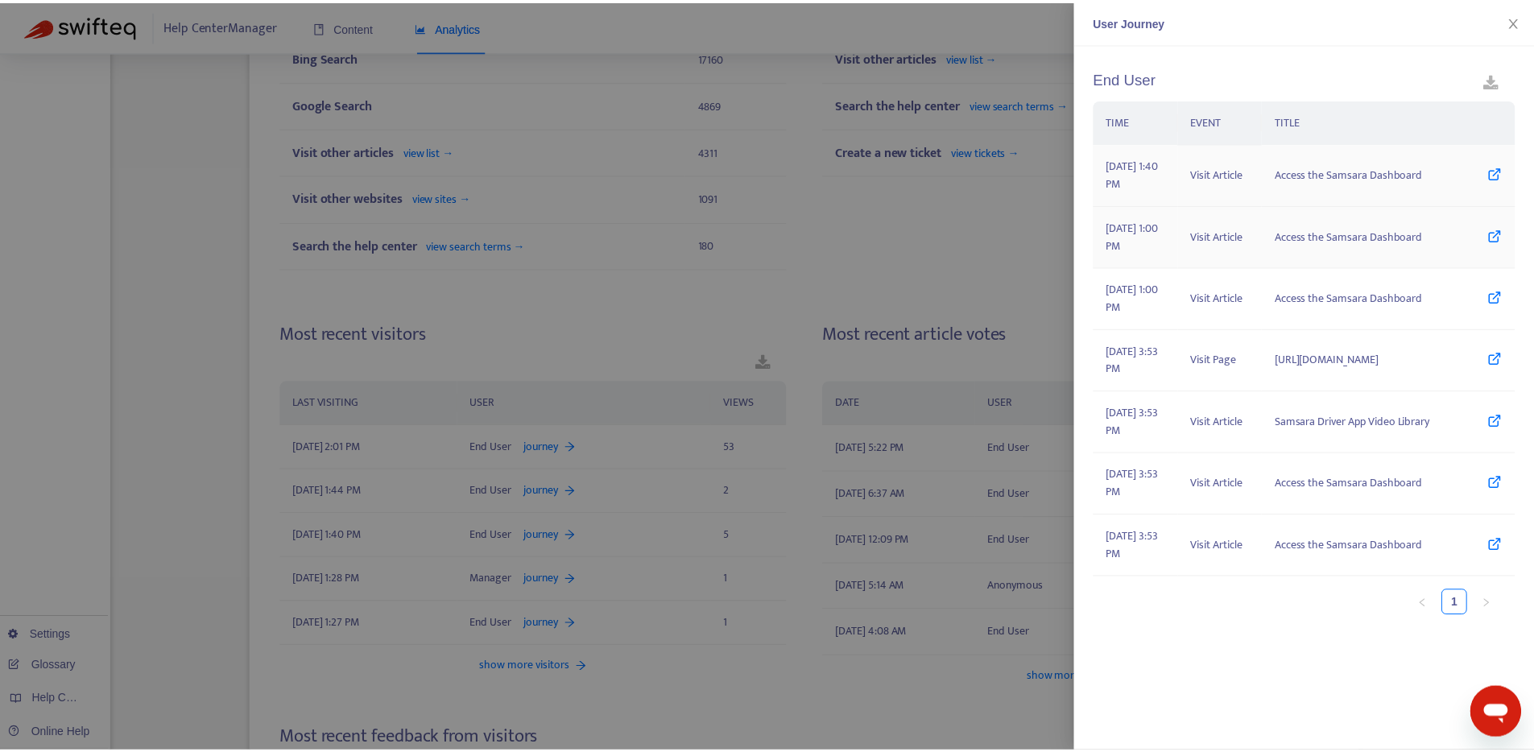
scroll to position [20, 0]
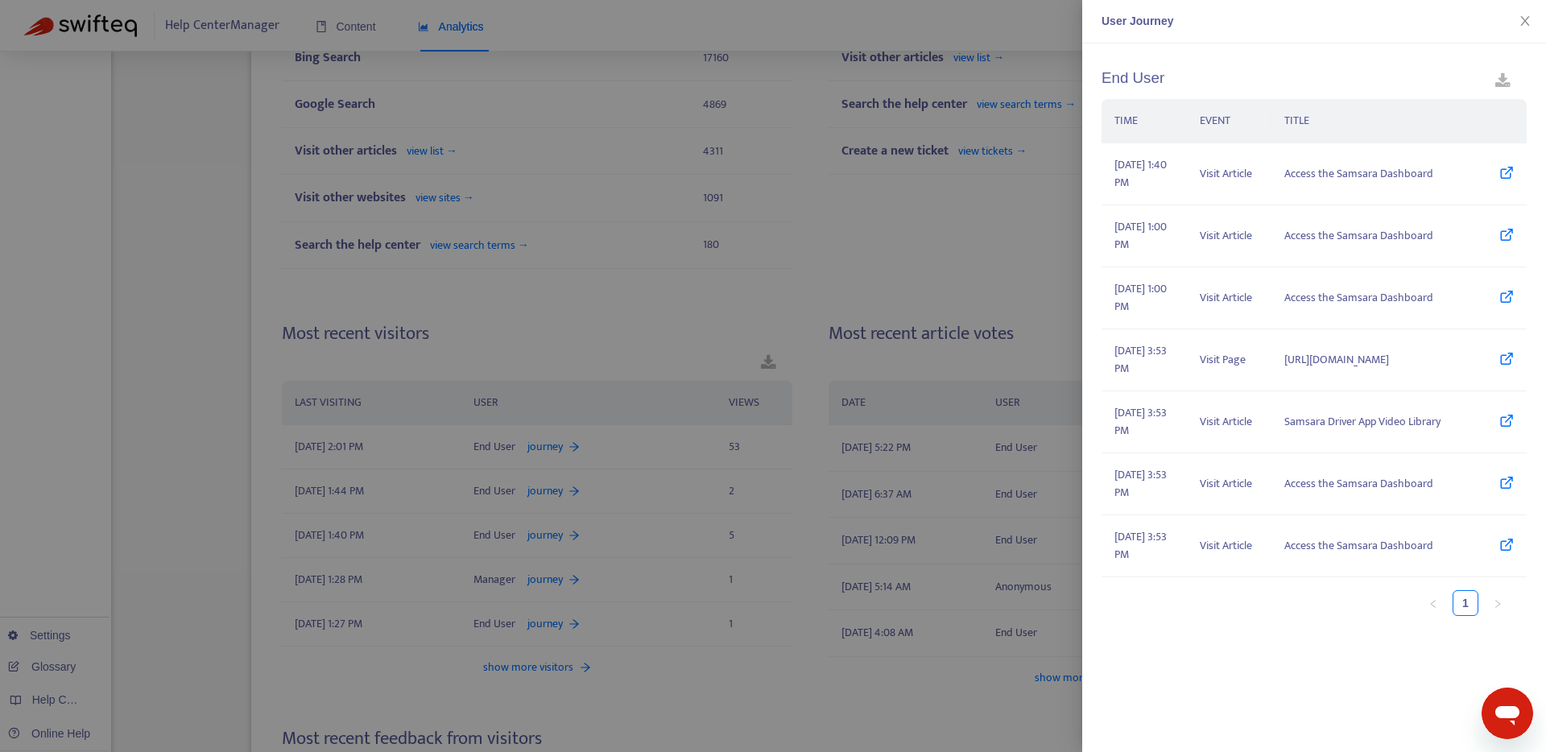
click at [716, 478] on div at bounding box center [773, 376] width 1546 height 752
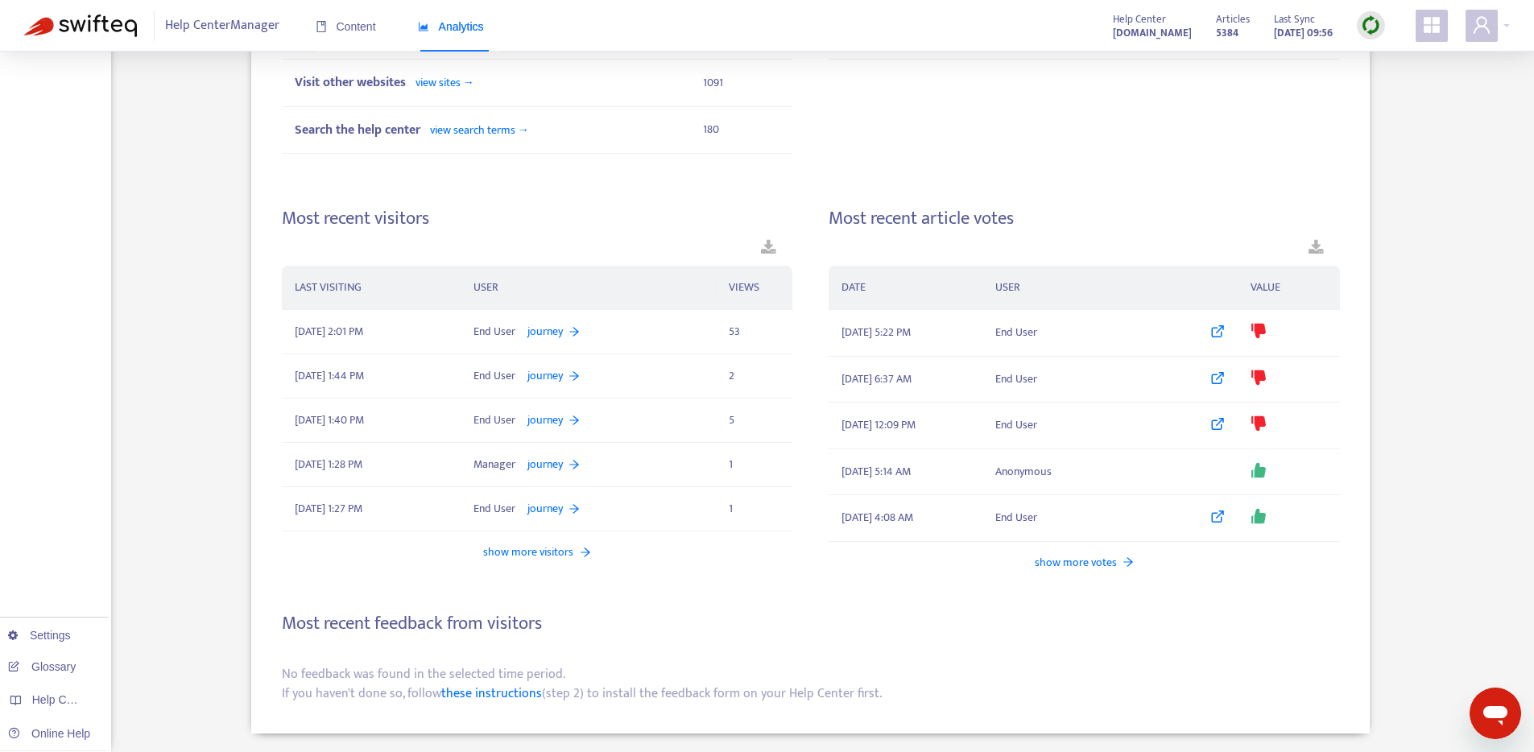
scroll to position [906, 0]
click at [911, 324] on span "[DATE] 5:22 PM" at bounding box center [876, 333] width 69 height 18
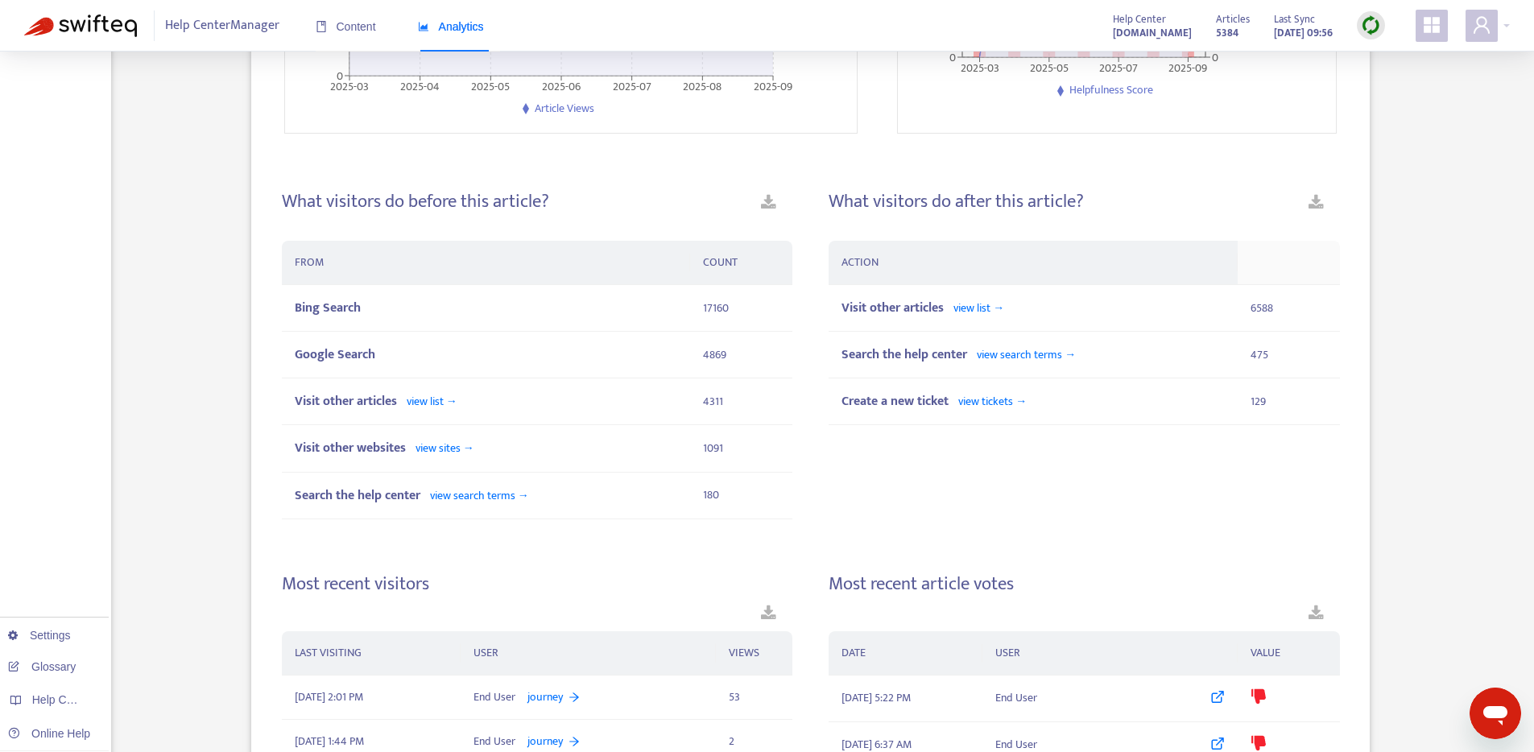
scroll to position [453, 0]
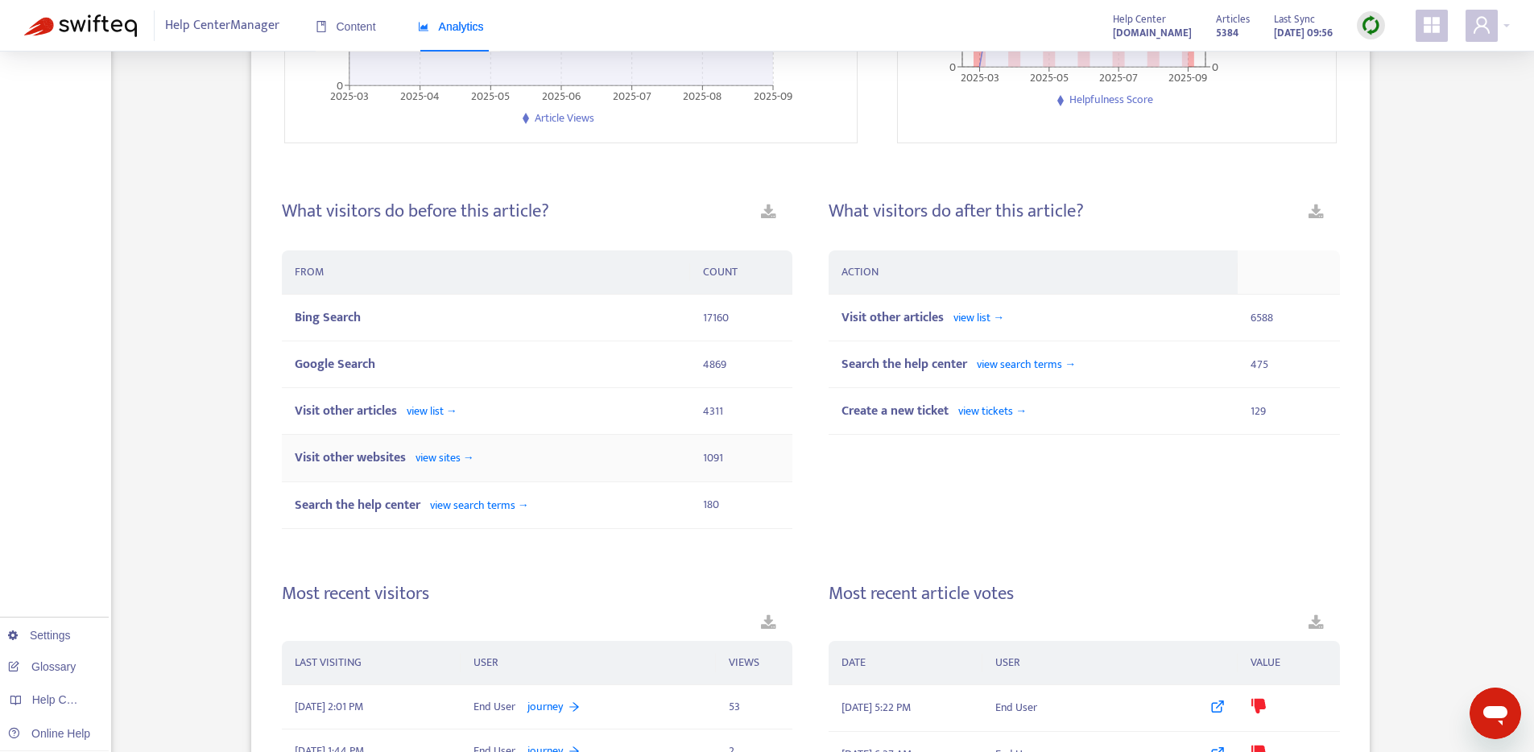
click at [539, 461] on div "Visit other websites view sites →" at bounding box center [486, 458] width 383 height 20
click at [717, 461] on span "1091" at bounding box center [713, 458] width 20 height 19
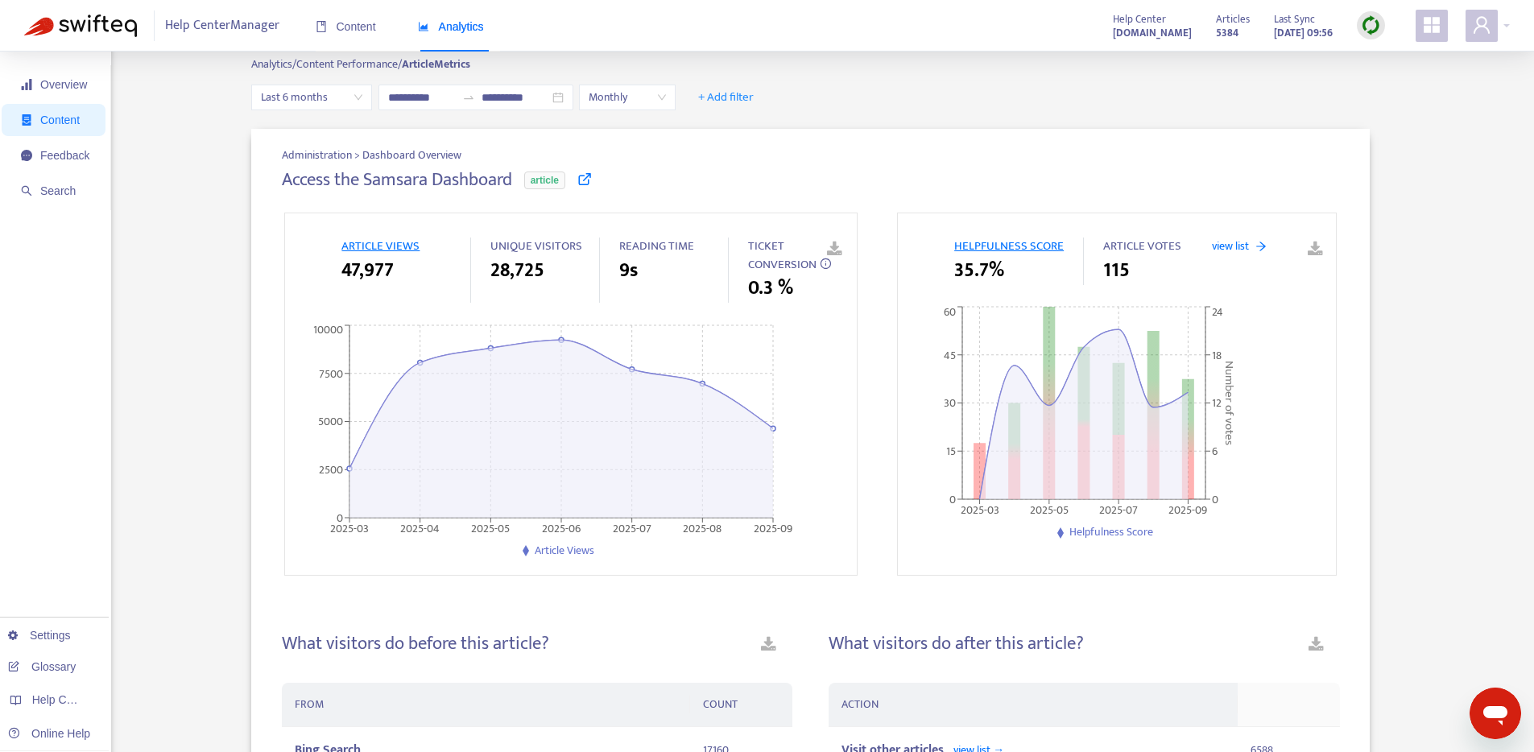
scroll to position [0, 0]
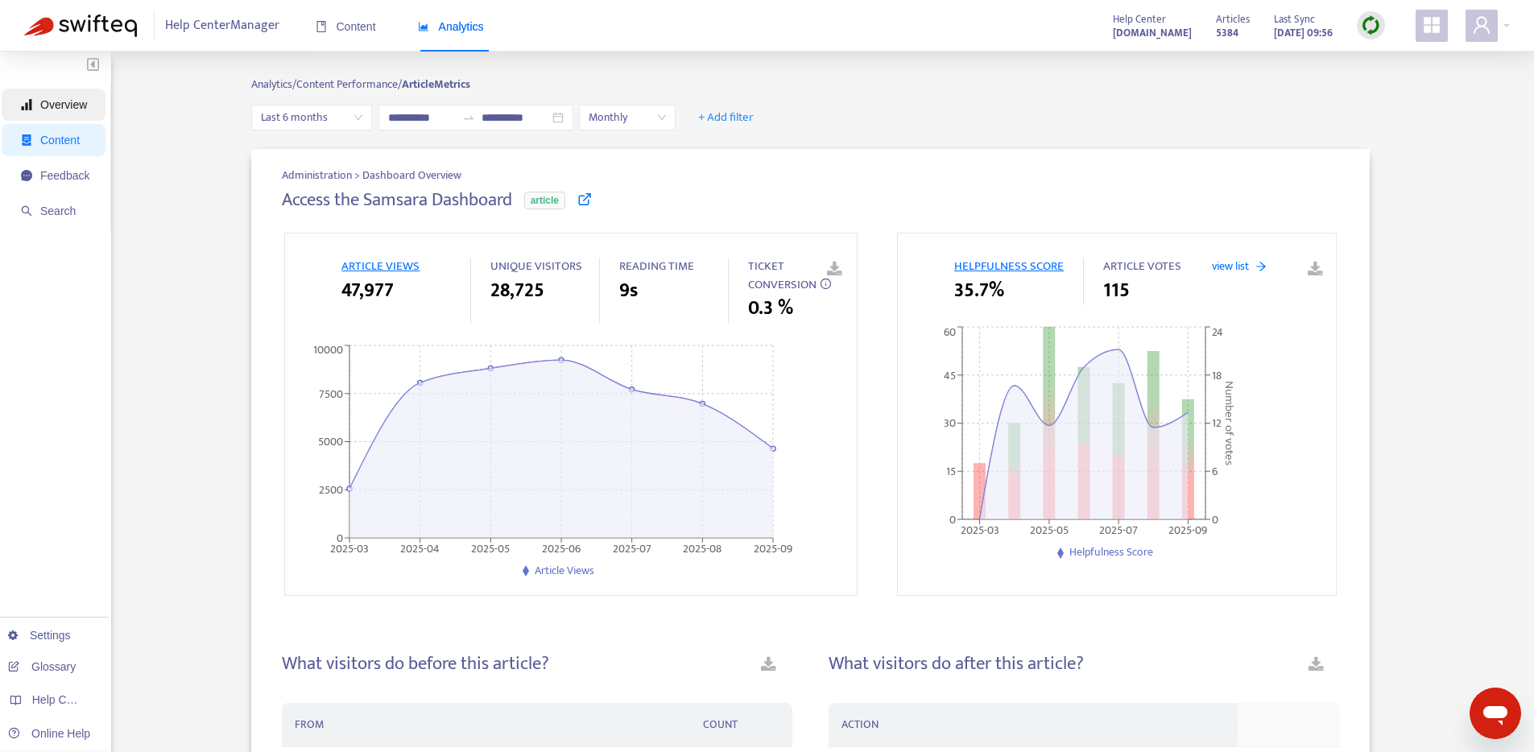
click at [63, 106] on span "Overview" at bounding box center [63, 104] width 47 height 13
